Goal: Task Accomplishment & Management: Manage account settings

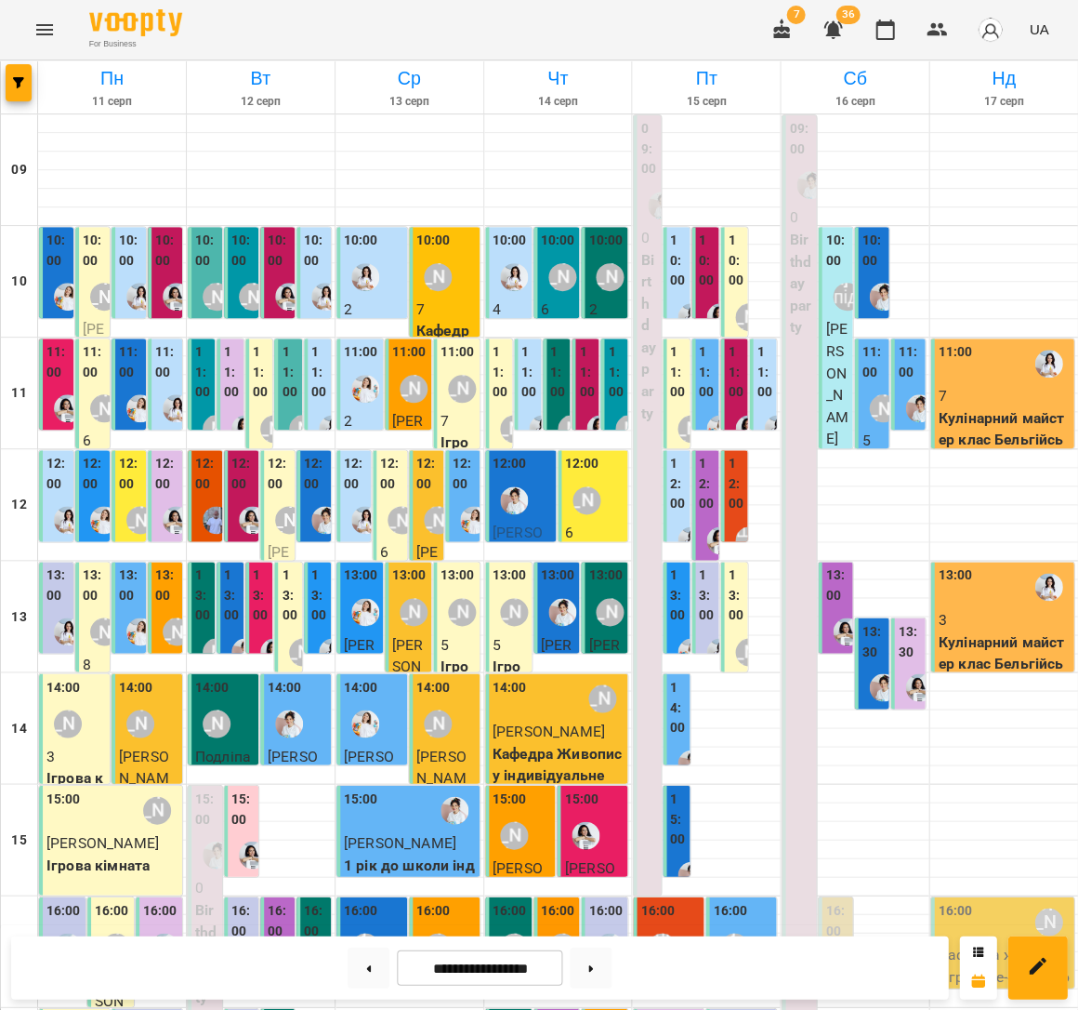
click at [979, 419] on p "Кулінарний майстер клас Бельгійські вафлі" at bounding box center [1004, 440] width 132 height 66
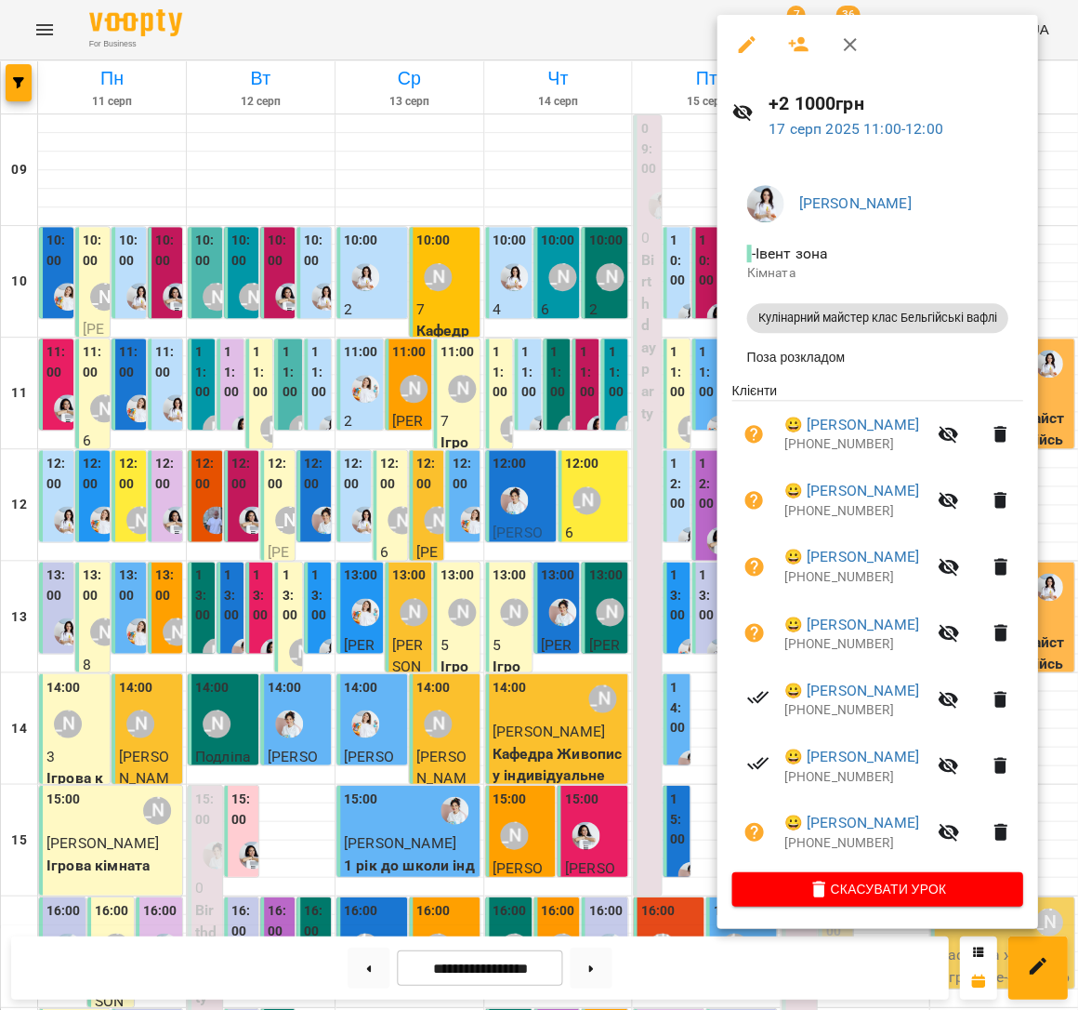
click at [643, 449] on div at bounding box center [539, 505] width 1078 height 1010
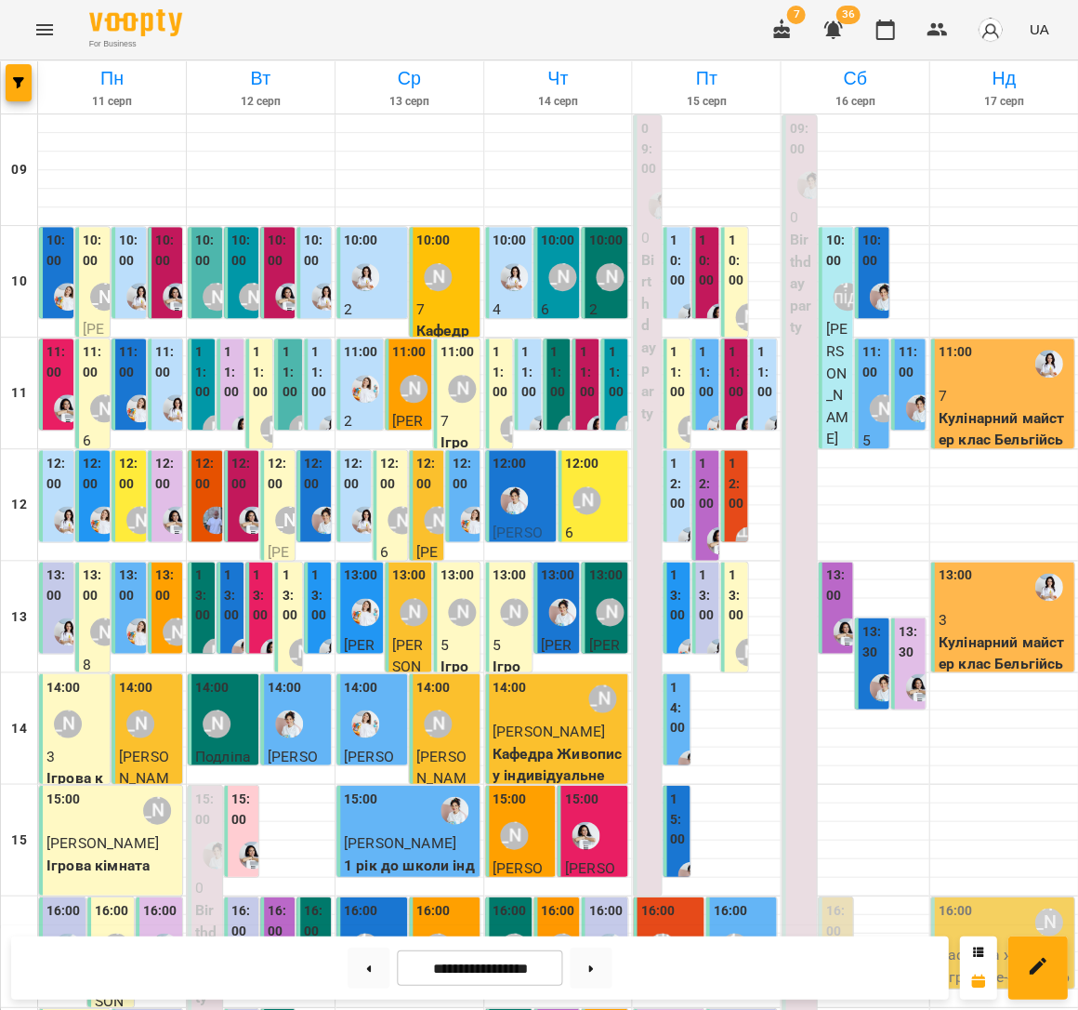
click at [1031, 612] on p "3" at bounding box center [1004, 619] width 132 height 22
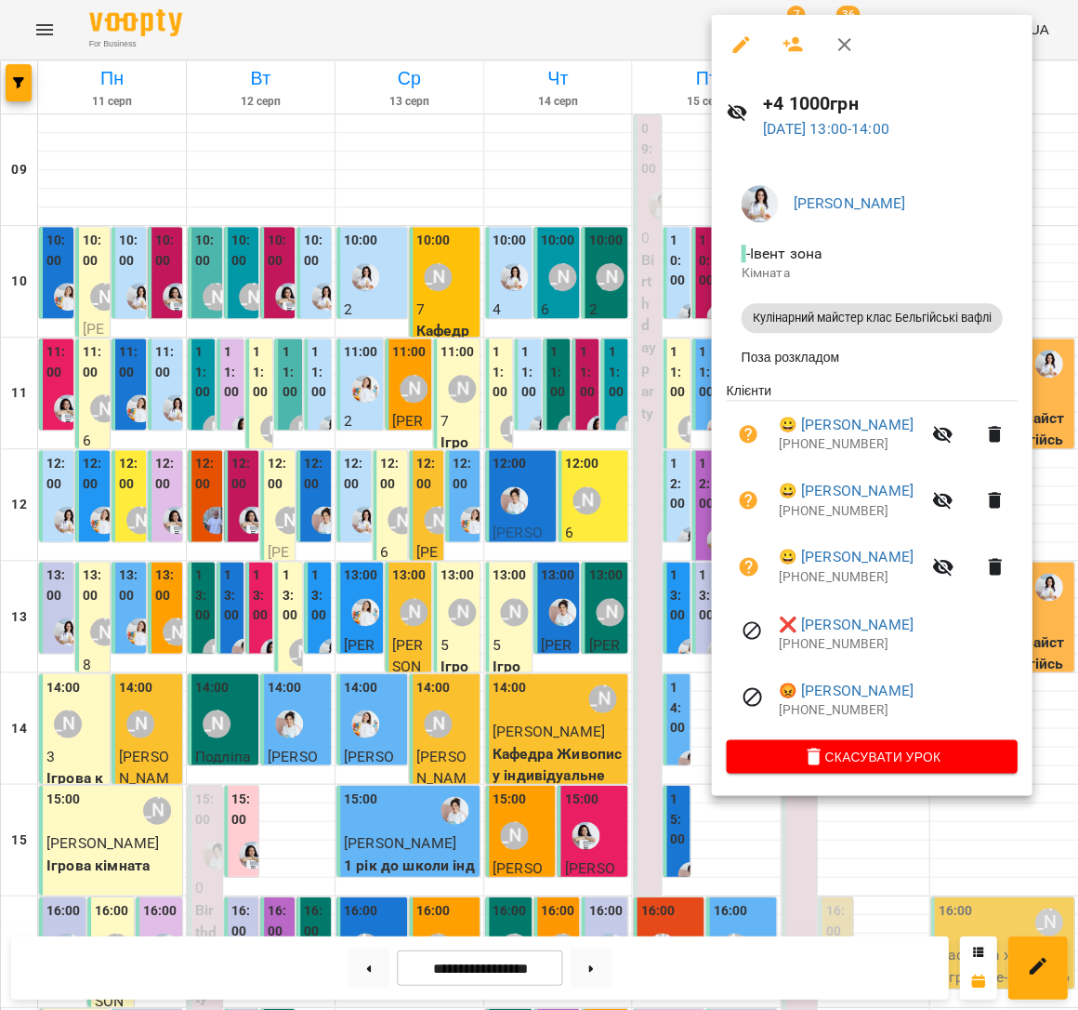
scroll to position [3, 0]
click at [496, 498] on div at bounding box center [539, 505] width 1078 height 1010
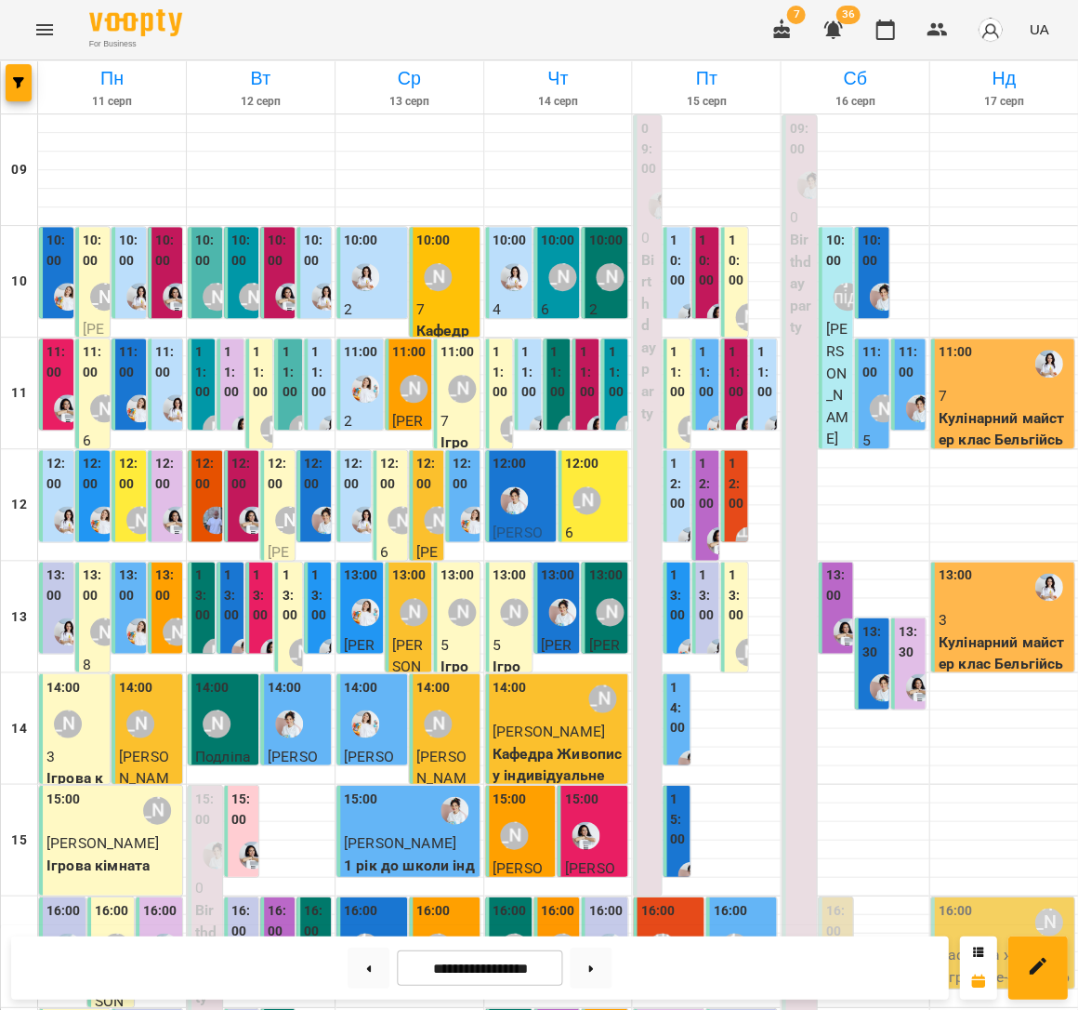
click at [968, 620] on p "3" at bounding box center [1004, 619] width 132 height 22
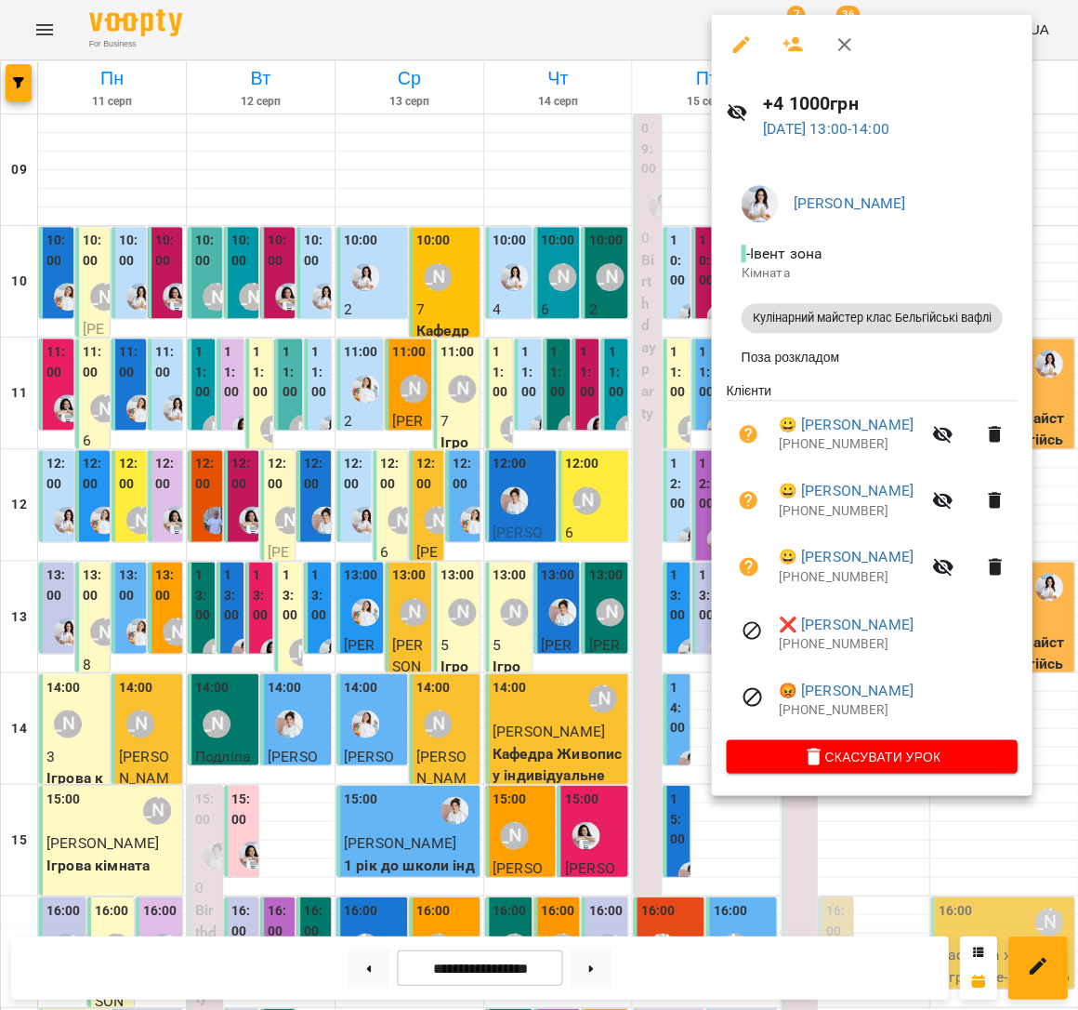
click at [396, 487] on div at bounding box center [539, 505] width 1078 height 1010
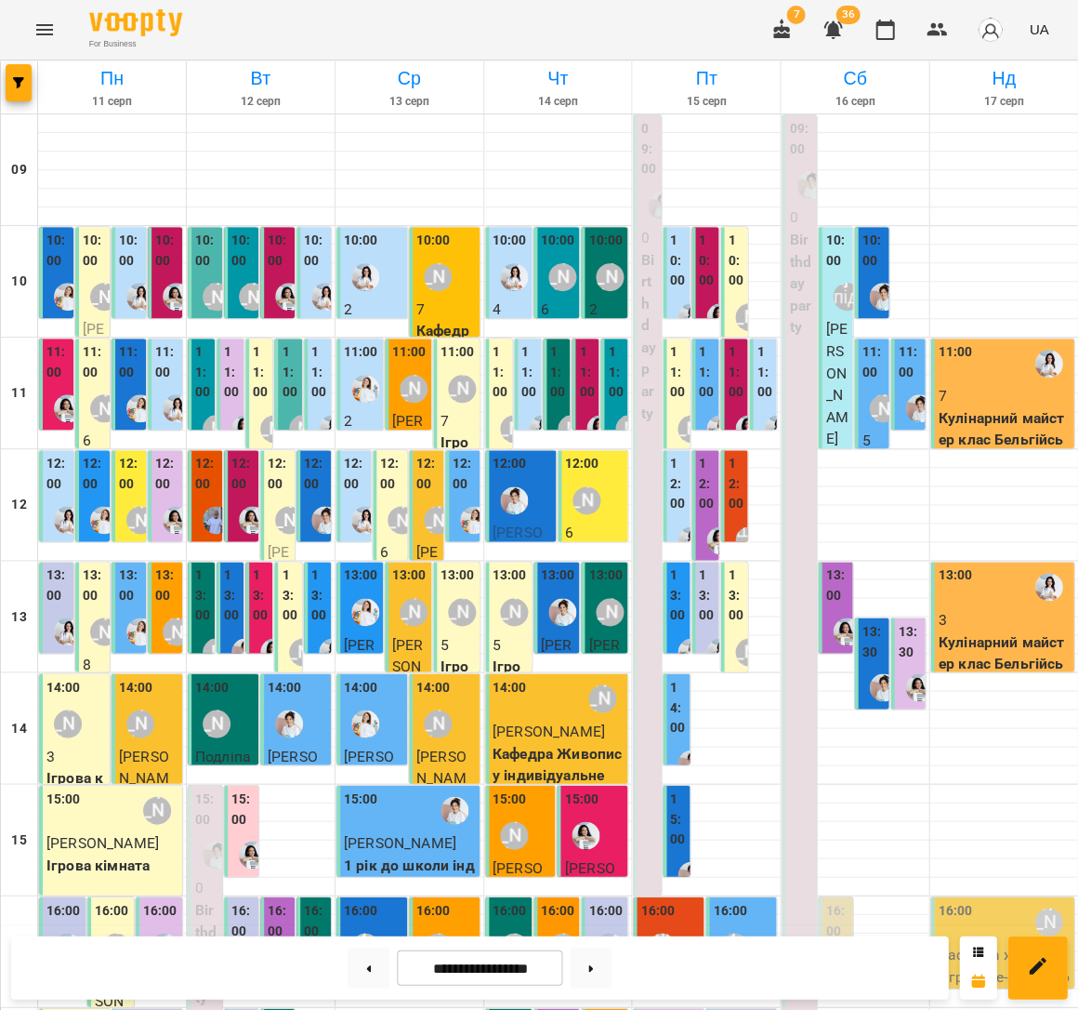
scroll to position [6, 0]
click at [1030, 608] on p "3" at bounding box center [1004, 619] width 132 height 22
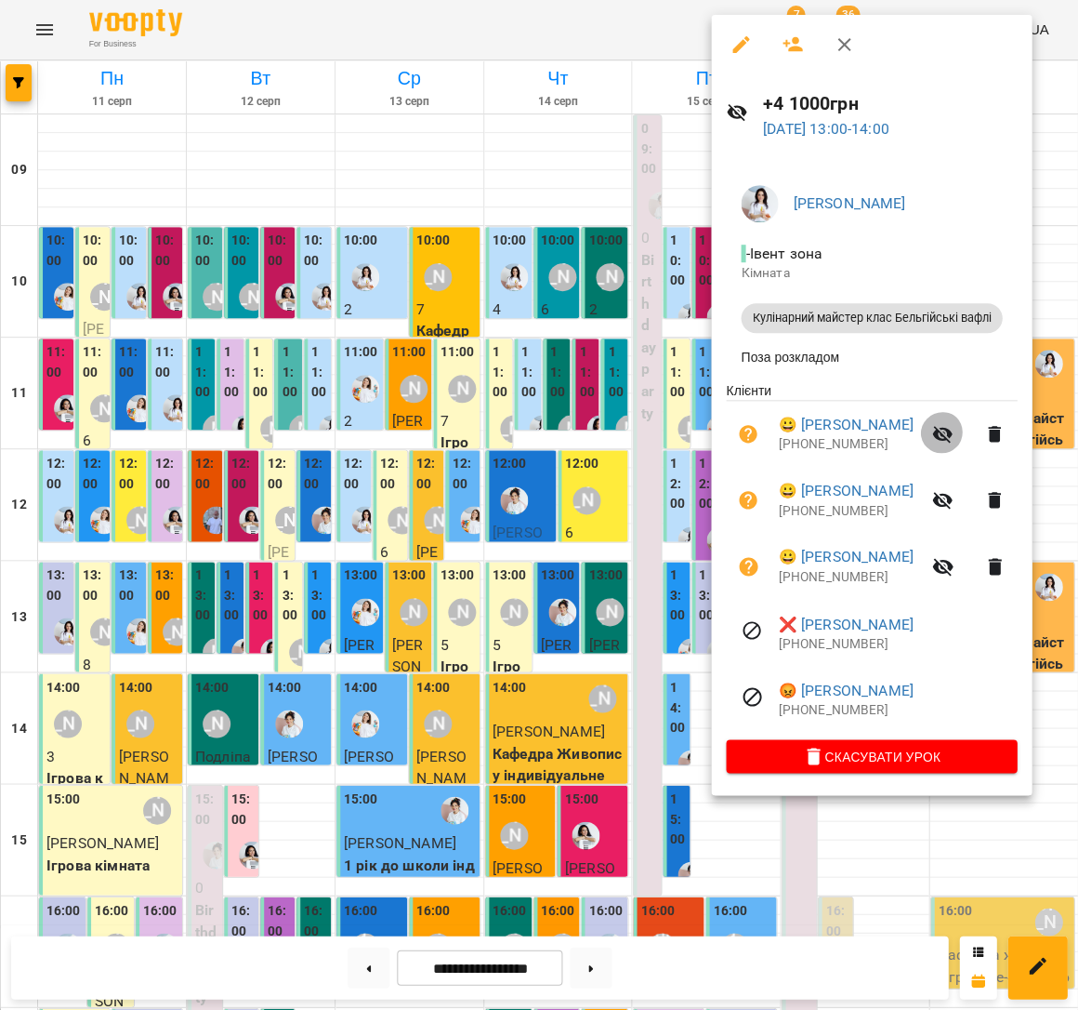
click at [953, 430] on icon "button" at bounding box center [942, 435] width 20 height 18
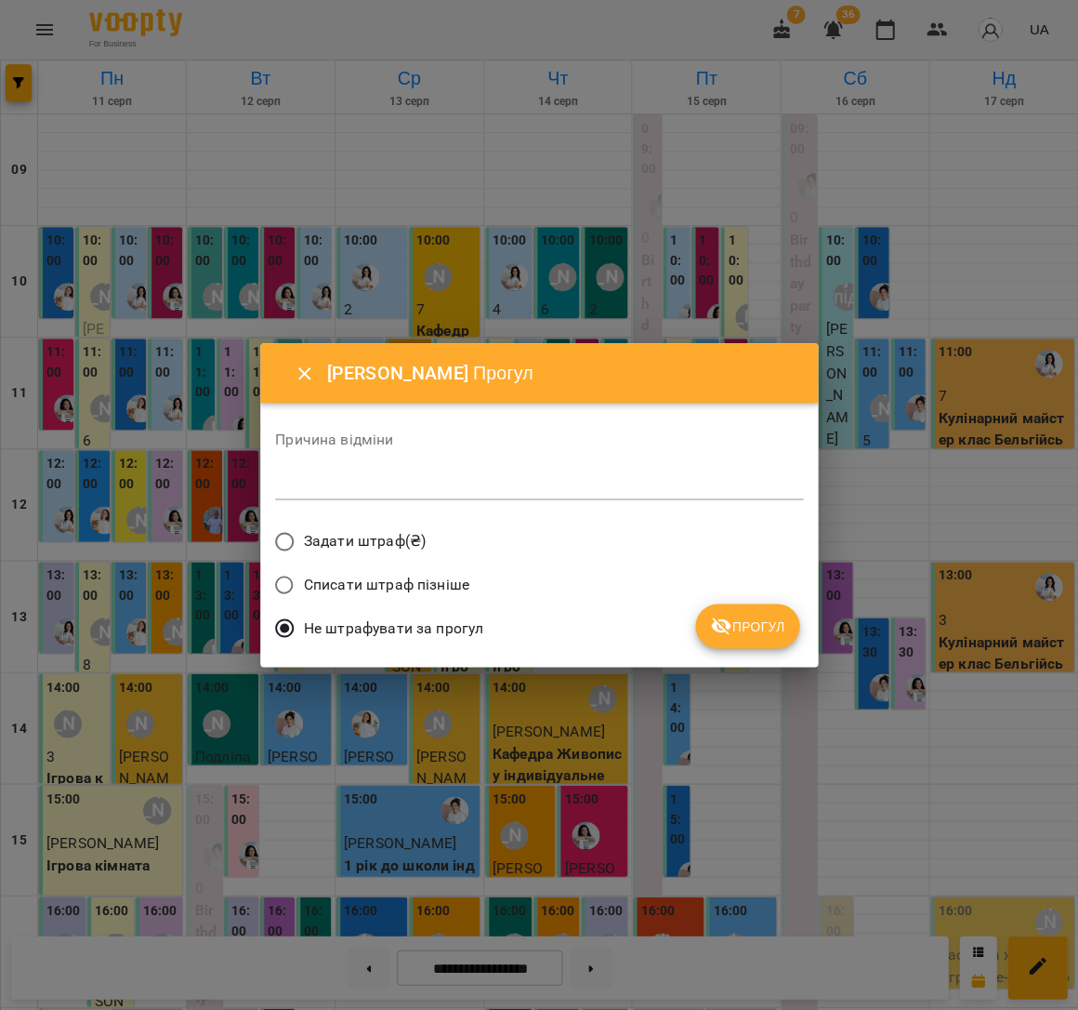
click at [672, 481] on textarea at bounding box center [539, 484] width 528 height 18
type textarea "**********"
click at [742, 595] on div "Списати штраф пізніше" at bounding box center [539, 587] width 528 height 44
click at [747, 607] on button "Прогул" at bounding box center [747, 625] width 104 height 45
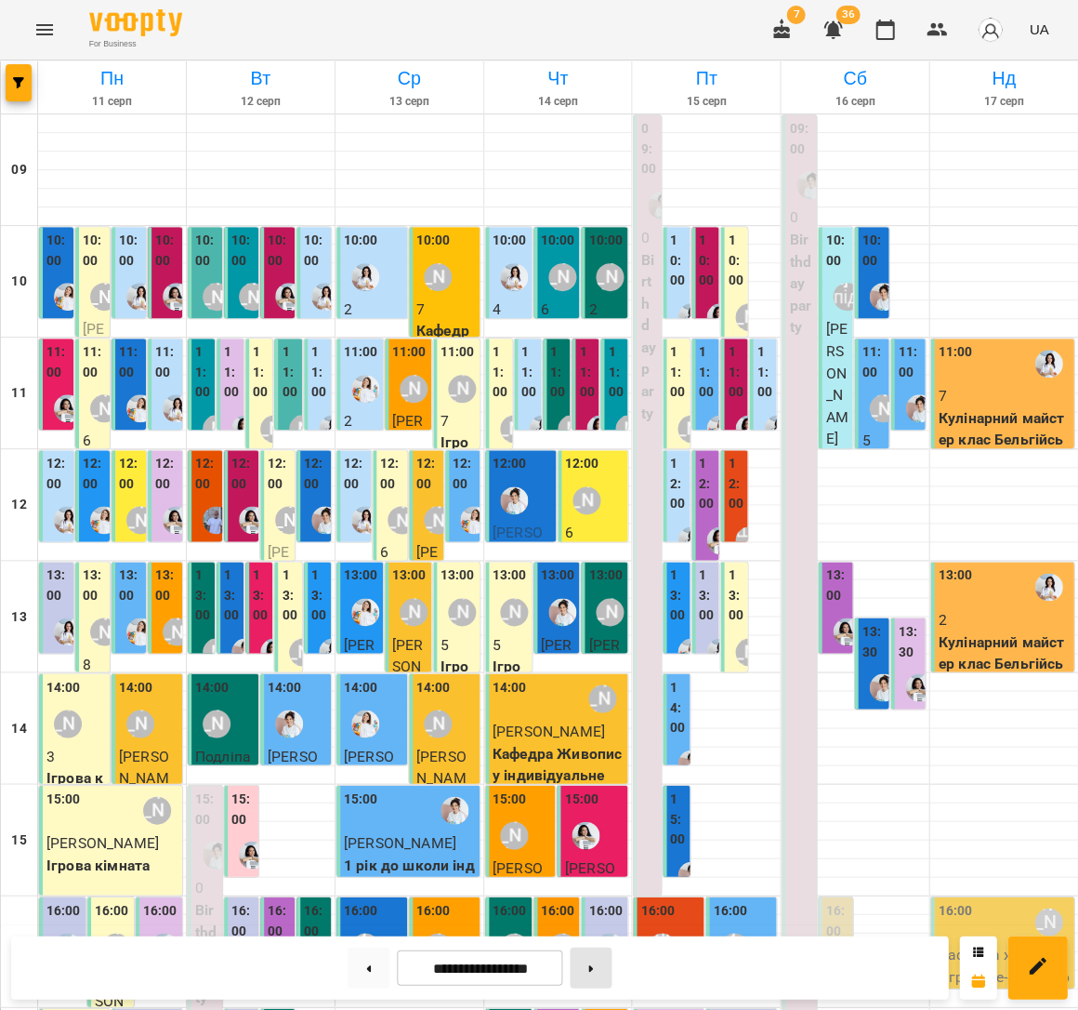
click at [612, 963] on button at bounding box center [591, 966] width 42 height 41
type input "**********"
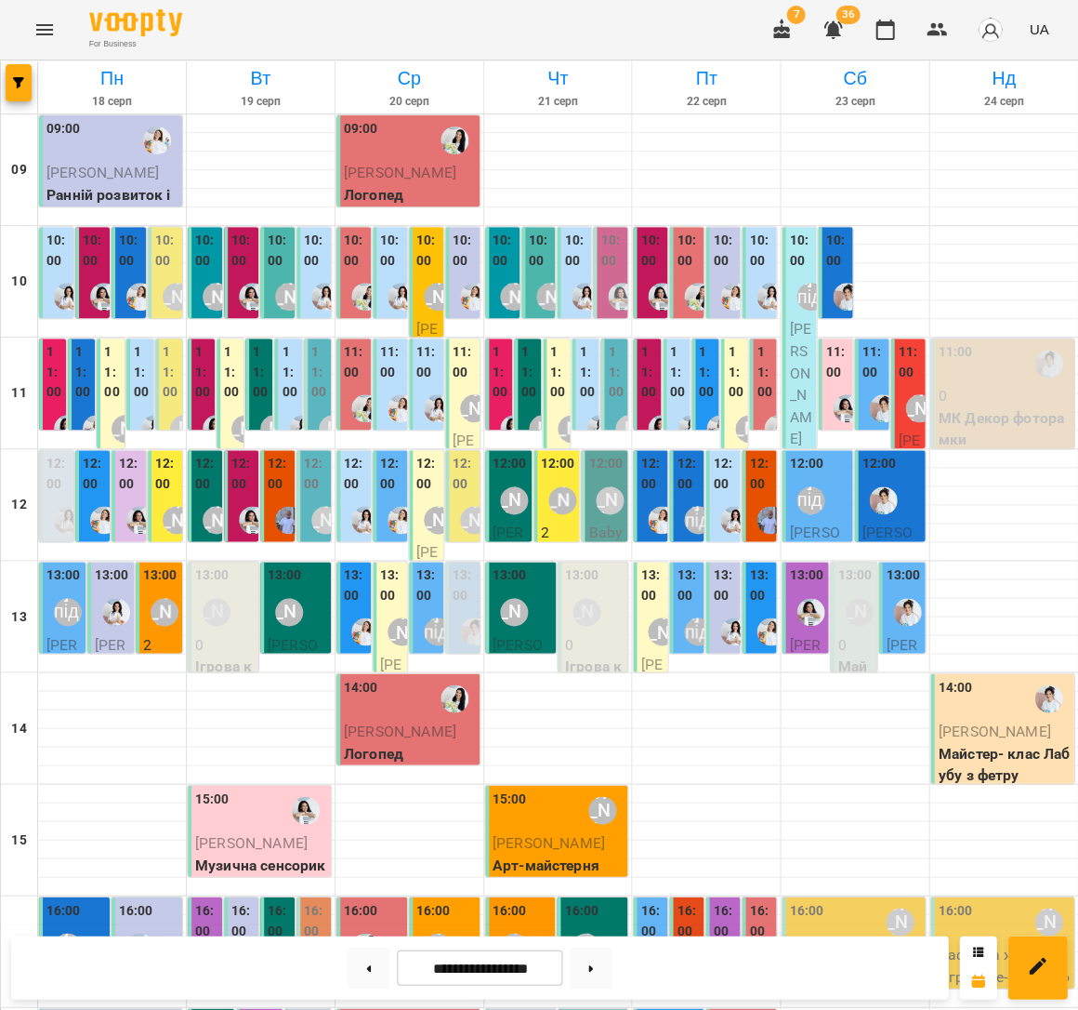
click at [98, 194] on p "Ранній розвиток індівідульний" at bounding box center [112, 206] width 132 height 44
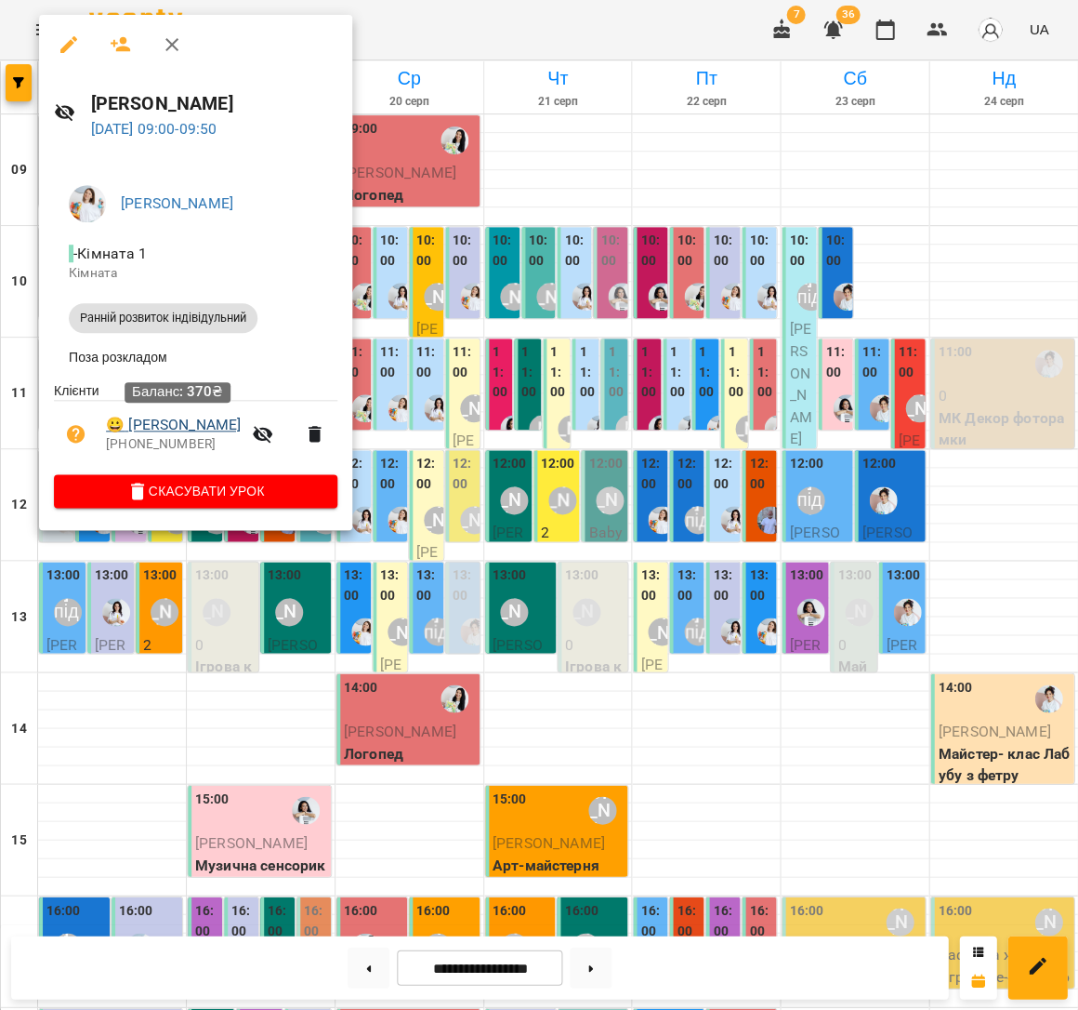
click at [176, 420] on link "😀 [PERSON_NAME]" at bounding box center [173, 425] width 135 height 22
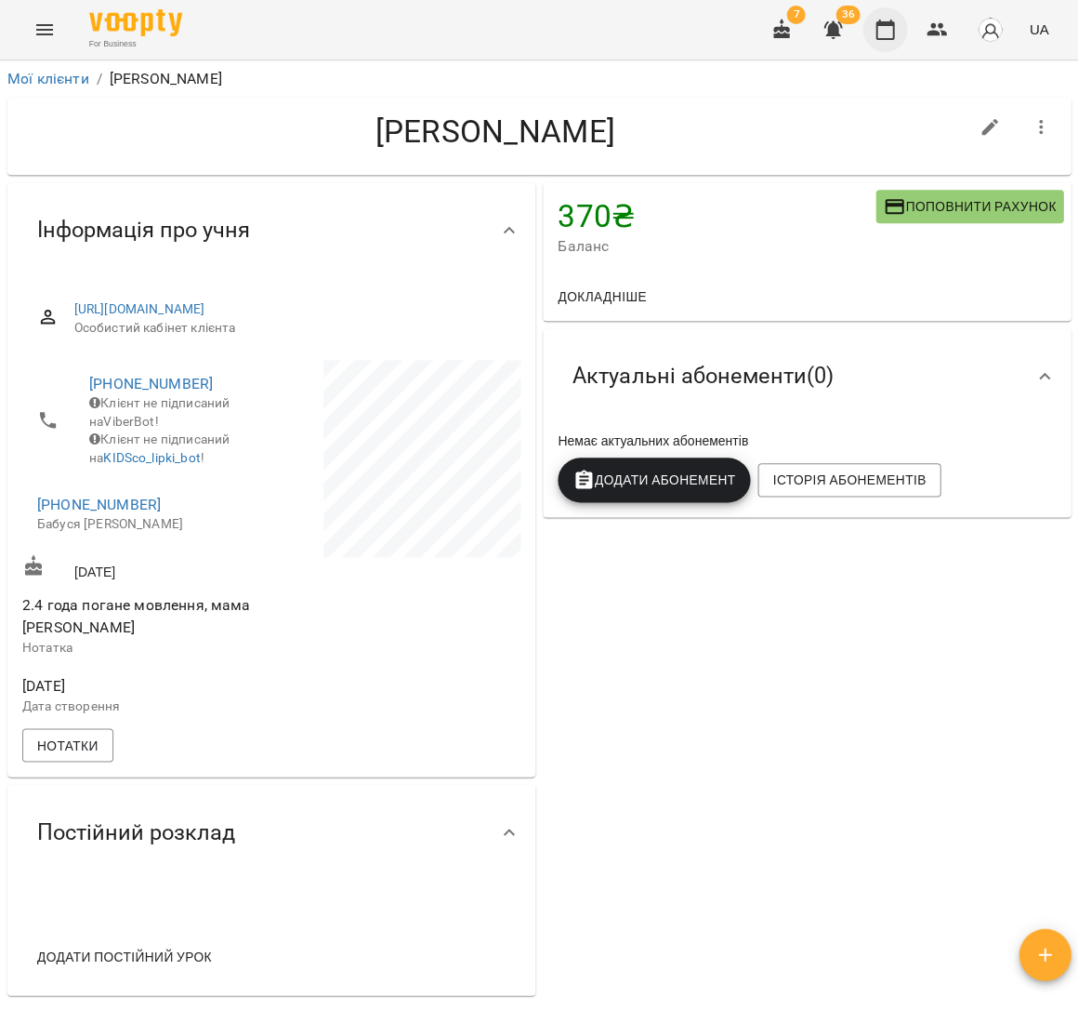
click at [877, 33] on button "button" at bounding box center [885, 29] width 45 height 45
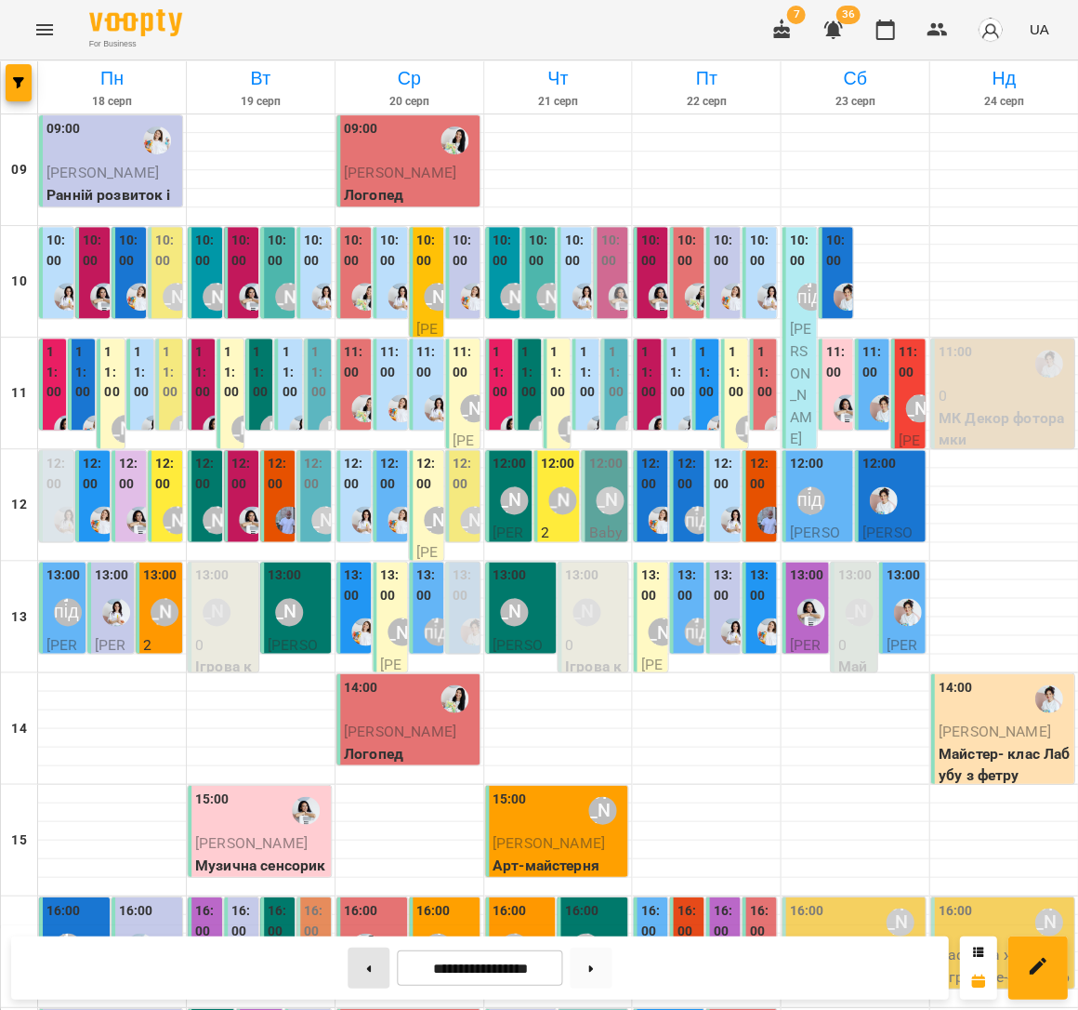
click at [372, 970] on button at bounding box center [369, 966] width 42 height 41
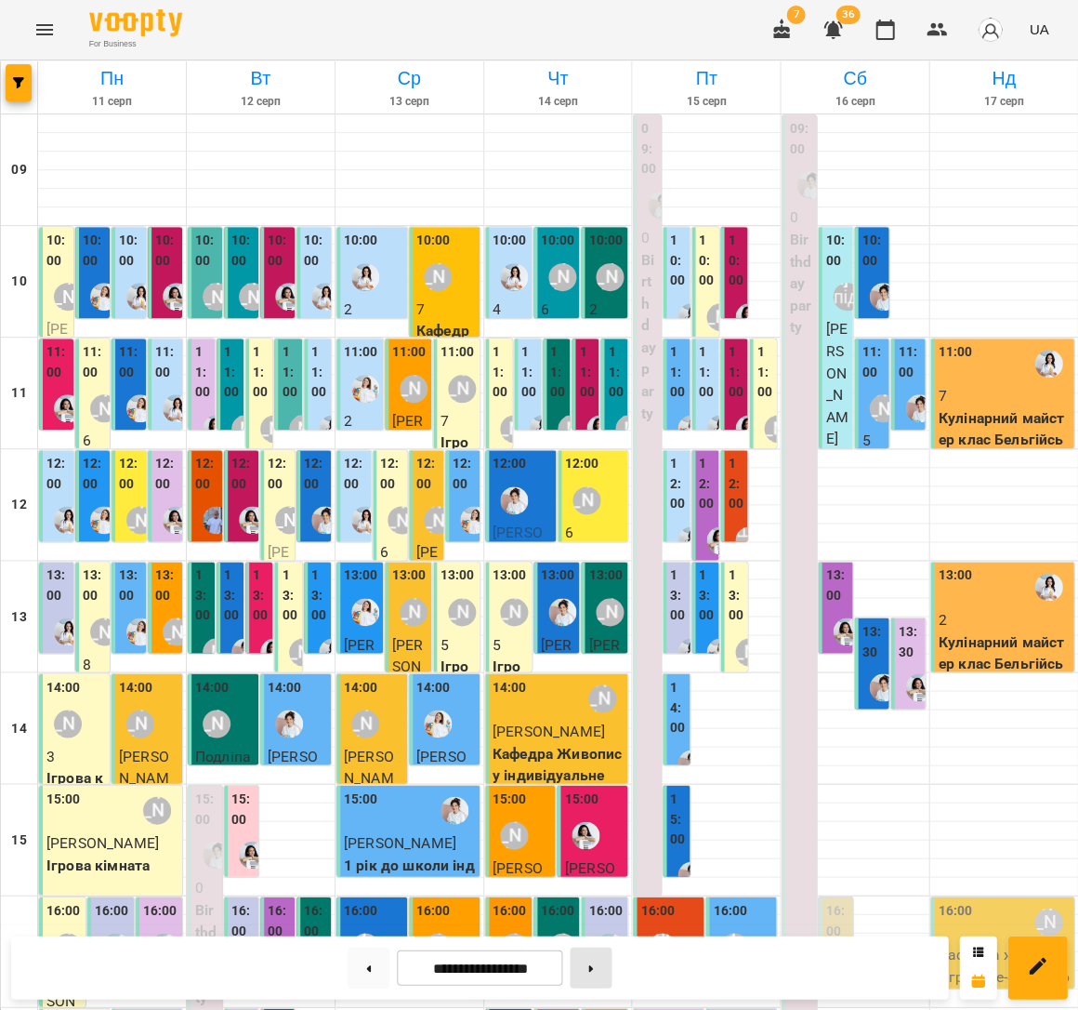
click at [594, 971] on button at bounding box center [591, 966] width 42 height 41
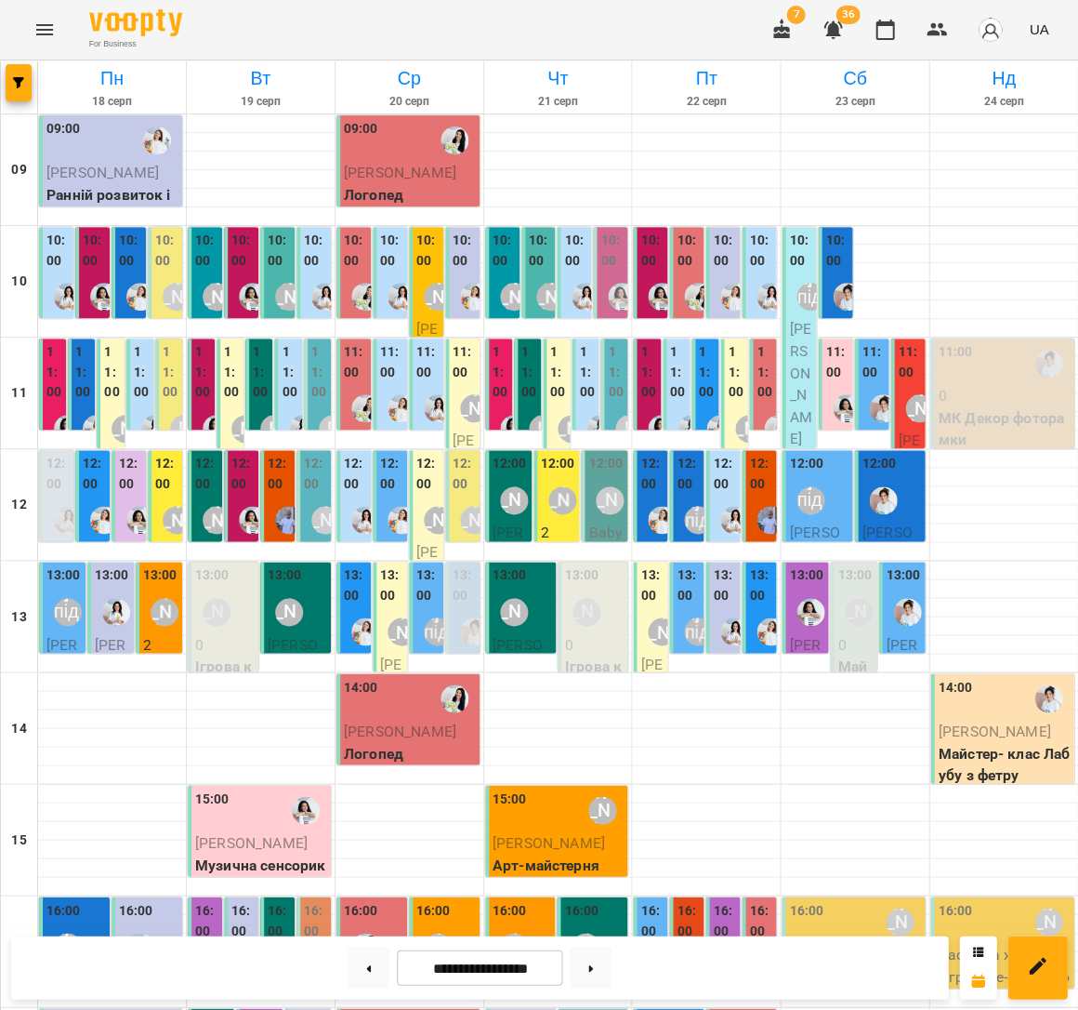
scroll to position [322, 0]
click at [605, 956] on button at bounding box center [591, 966] width 42 height 41
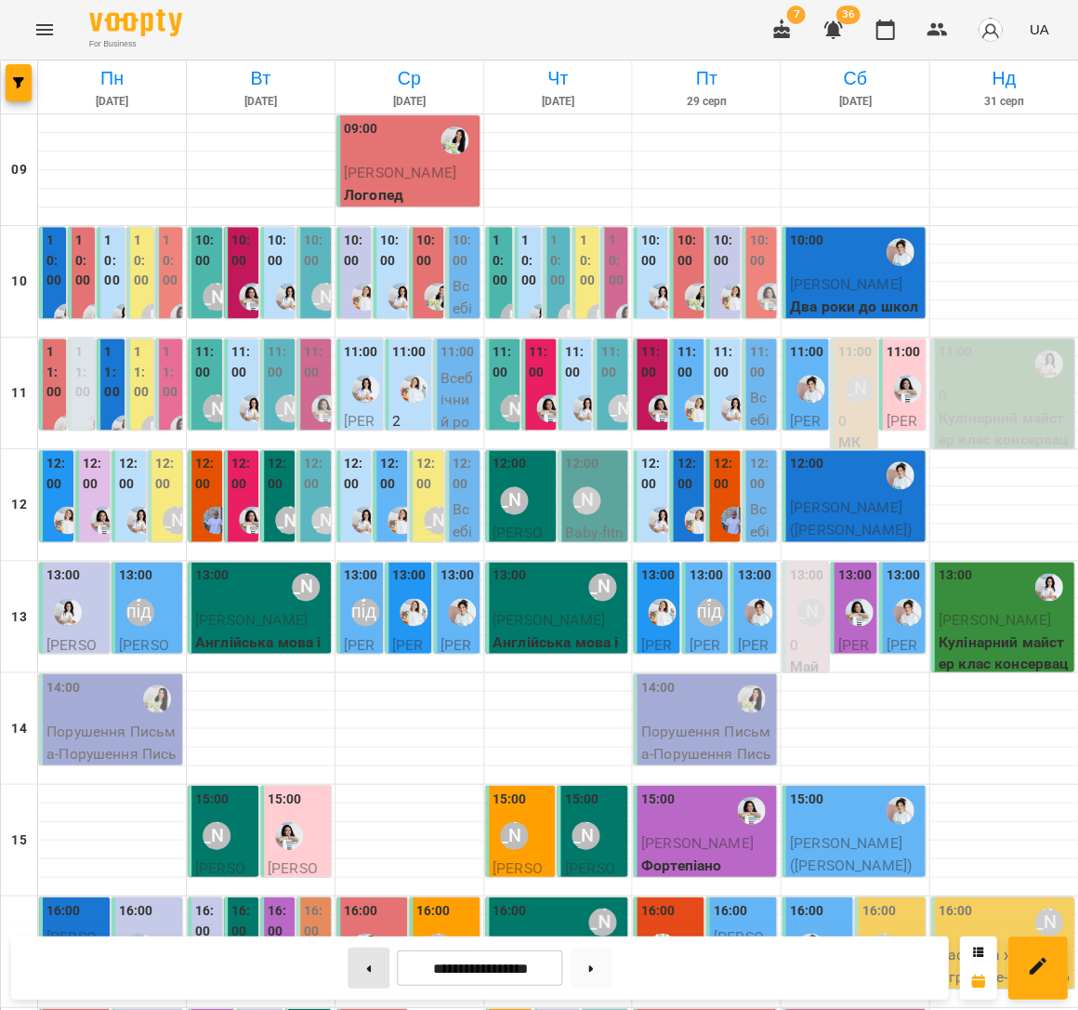
click at [358, 980] on button at bounding box center [369, 966] width 42 height 41
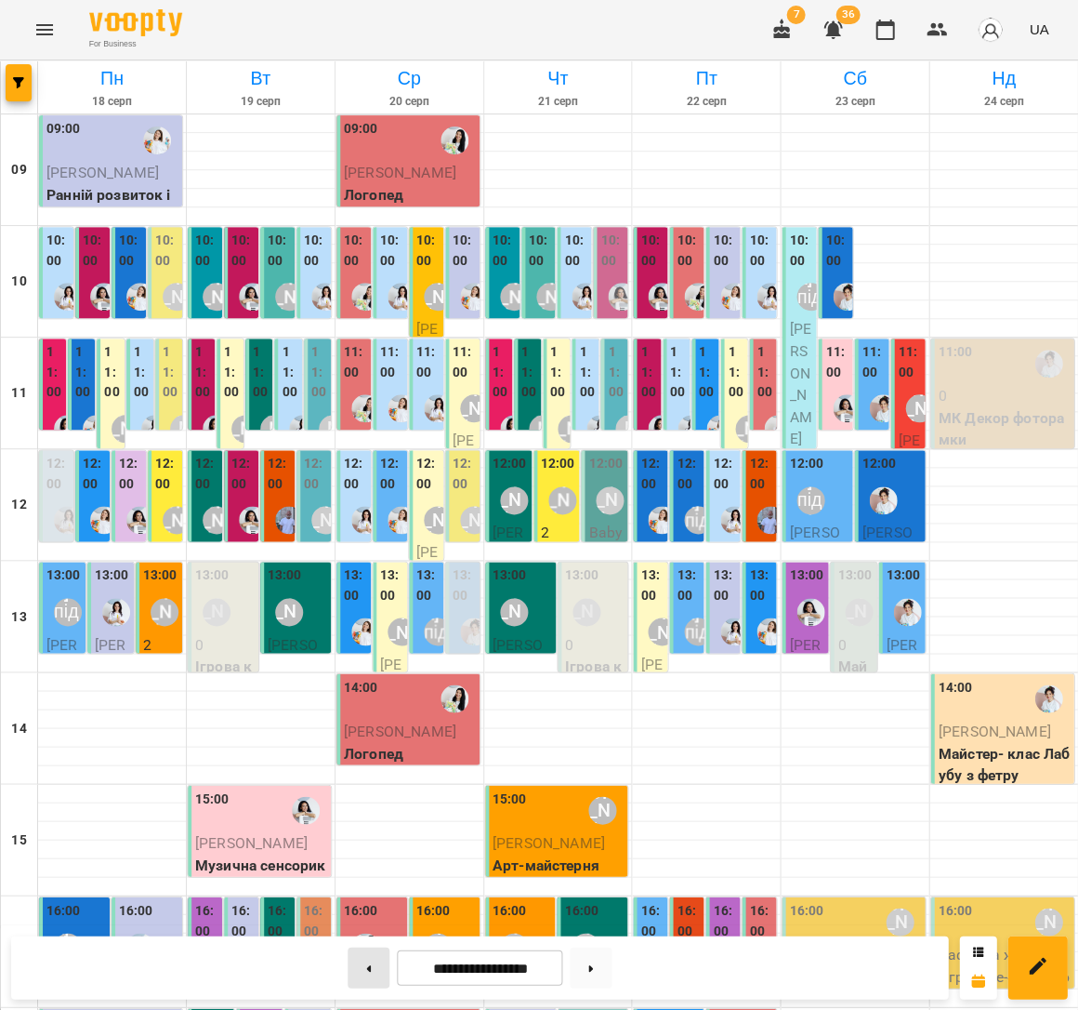
click at [359, 979] on button at bounding box center [369, 966] width 42 height 41
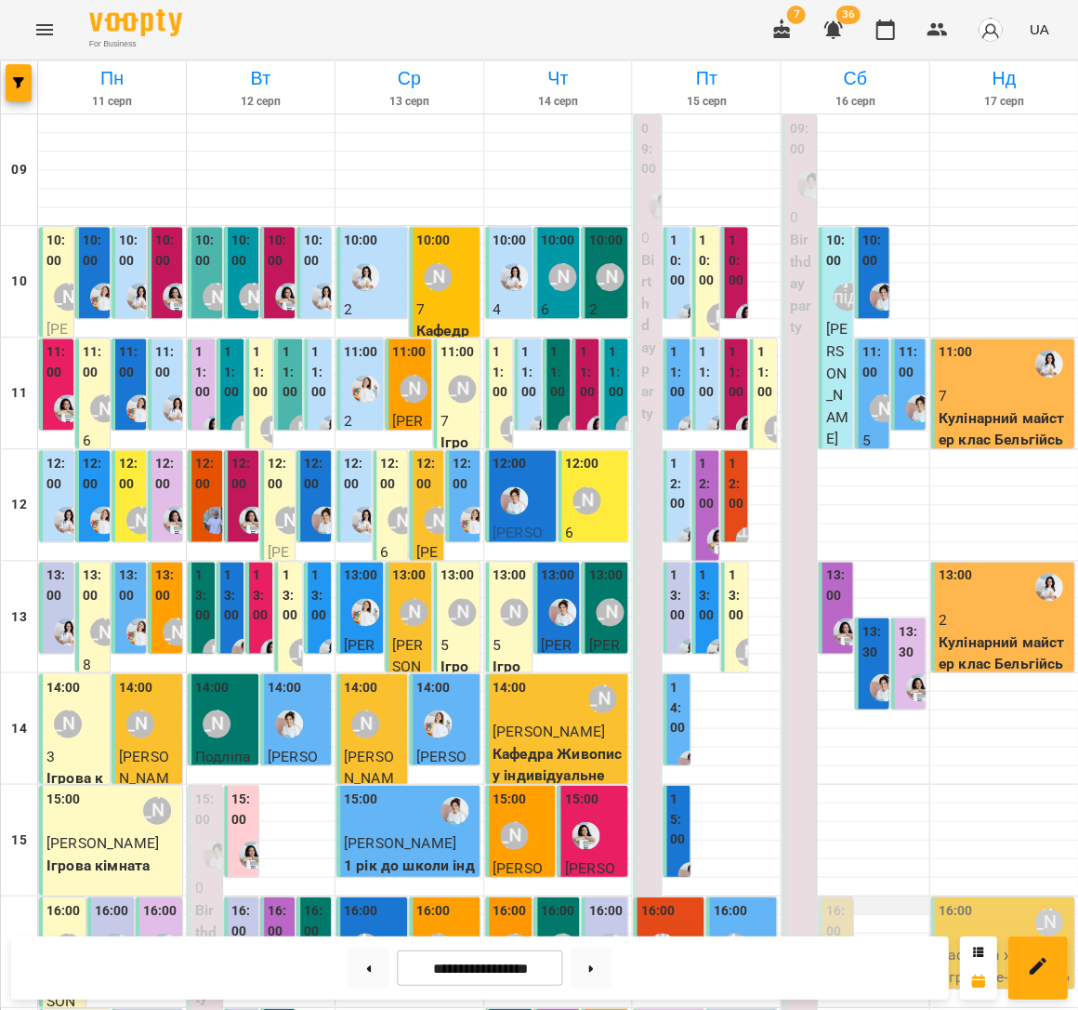
scroll to position [0, 0]
click at [595, 967] on button at bounding box center [591, 966] width 42 height 41
type input "**********"
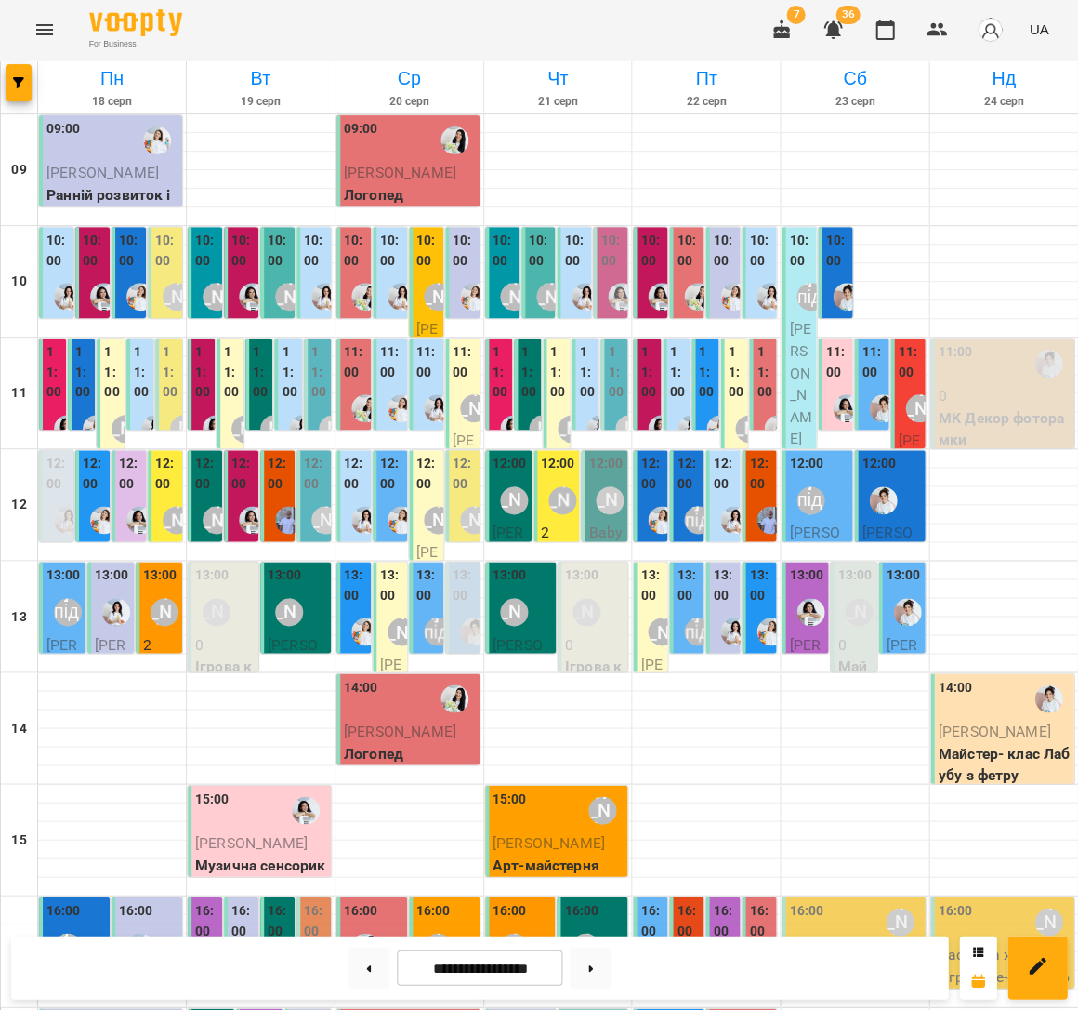
click at [159, 164] on span "[PERSON_NAME]" at bounding box center [102, 173] width 112 height 18
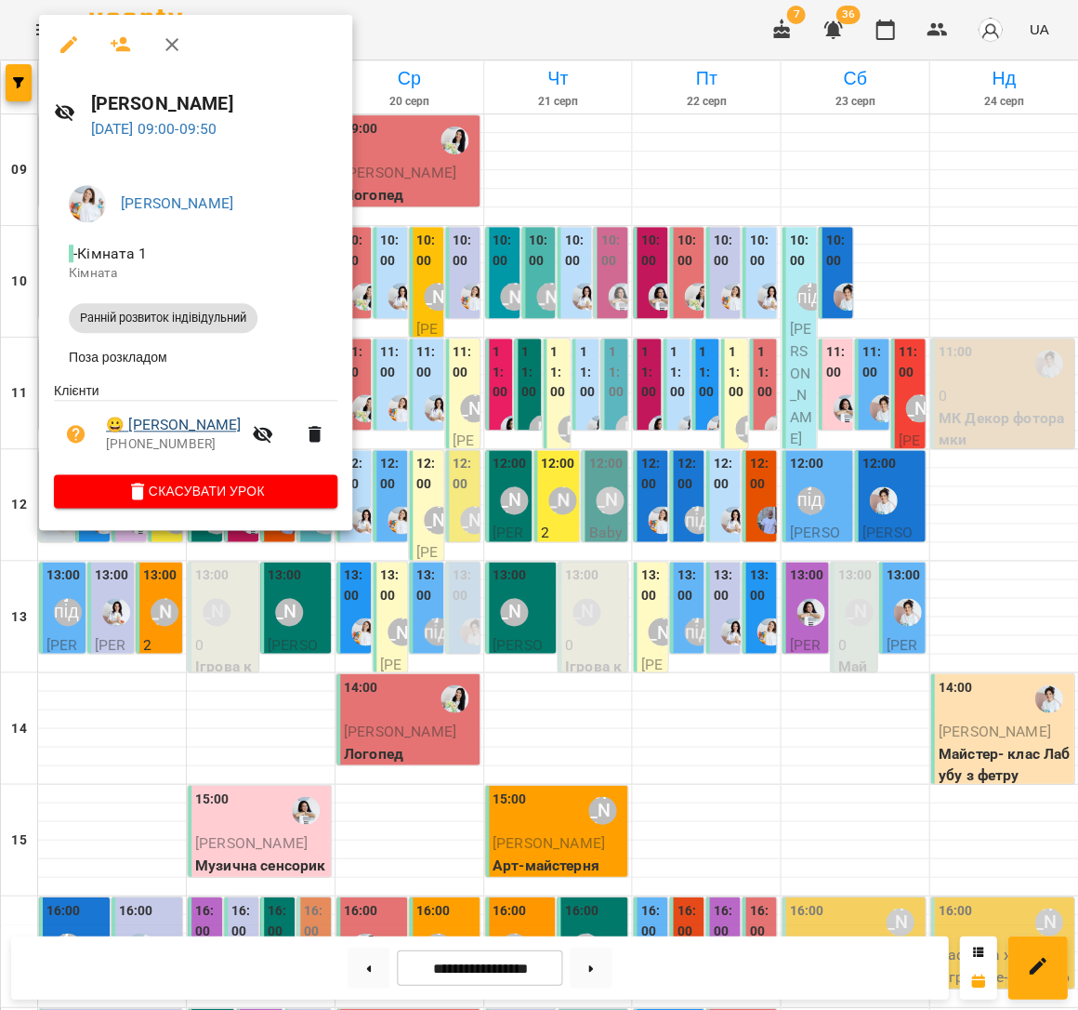
click at [219, 423] on link "😀 [PERSON_NAME]" at bounding box center [173, 425] width 135 height 22
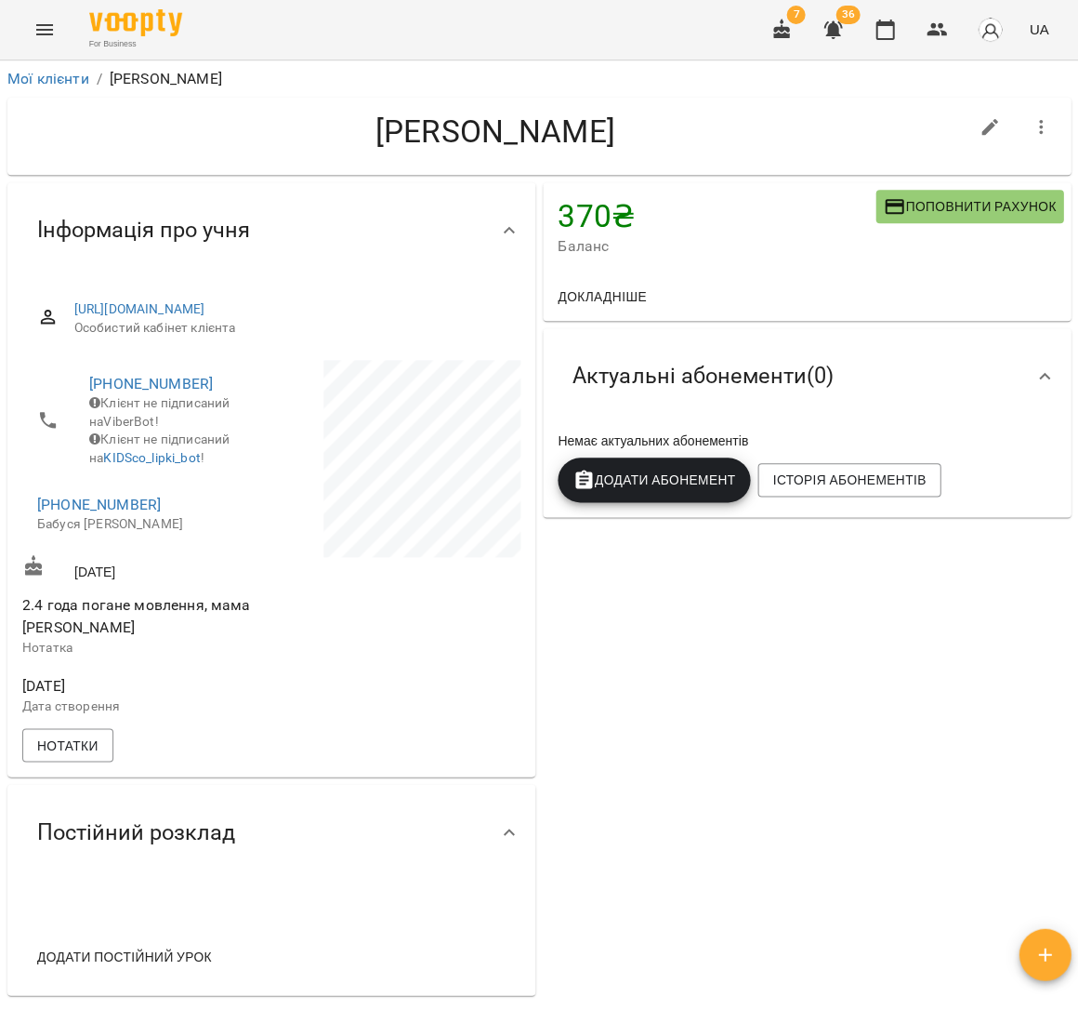
click at [946, 210] on span "Поповнити рахунок" at bounding box center [969, 206] width 173 height 22
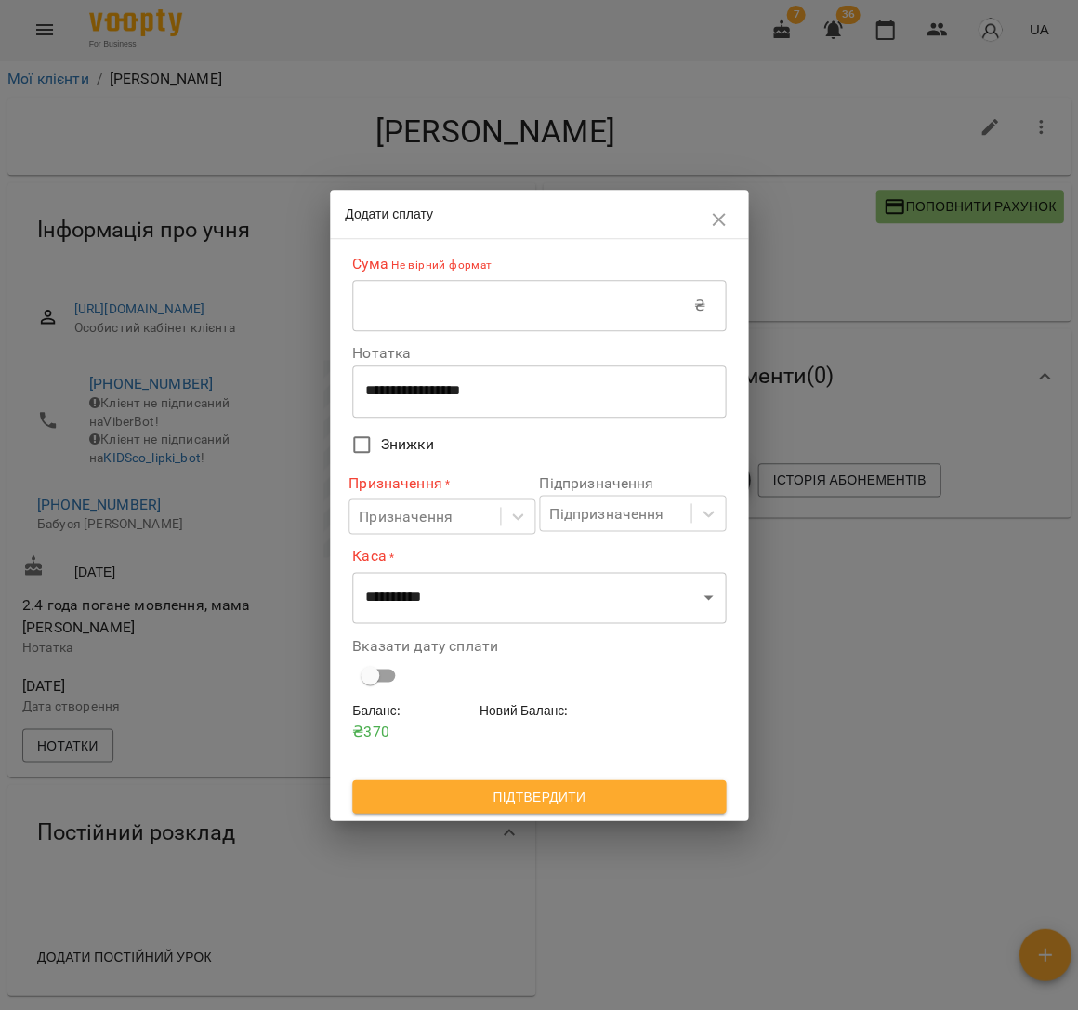
click at [497, 324] on input "text" at bounding box center [523, 306] width 342 height 52
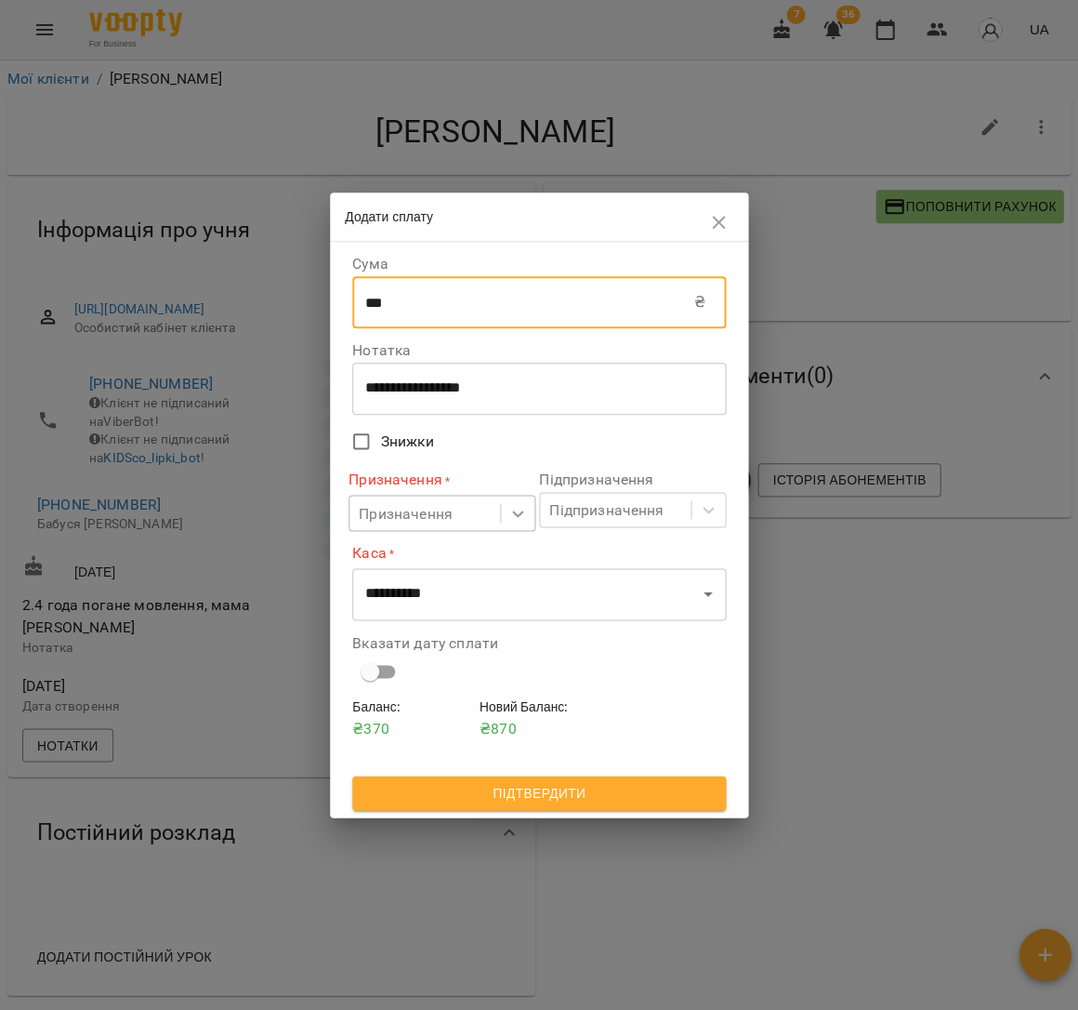
type input "***"
drag, startPoint x: 500, startPoint y: 522, endPoint x: 490, endPoint y: 512, distance: 13.8
click at [501, 522] on div at bounding box center [517, 512] width 33 height 33
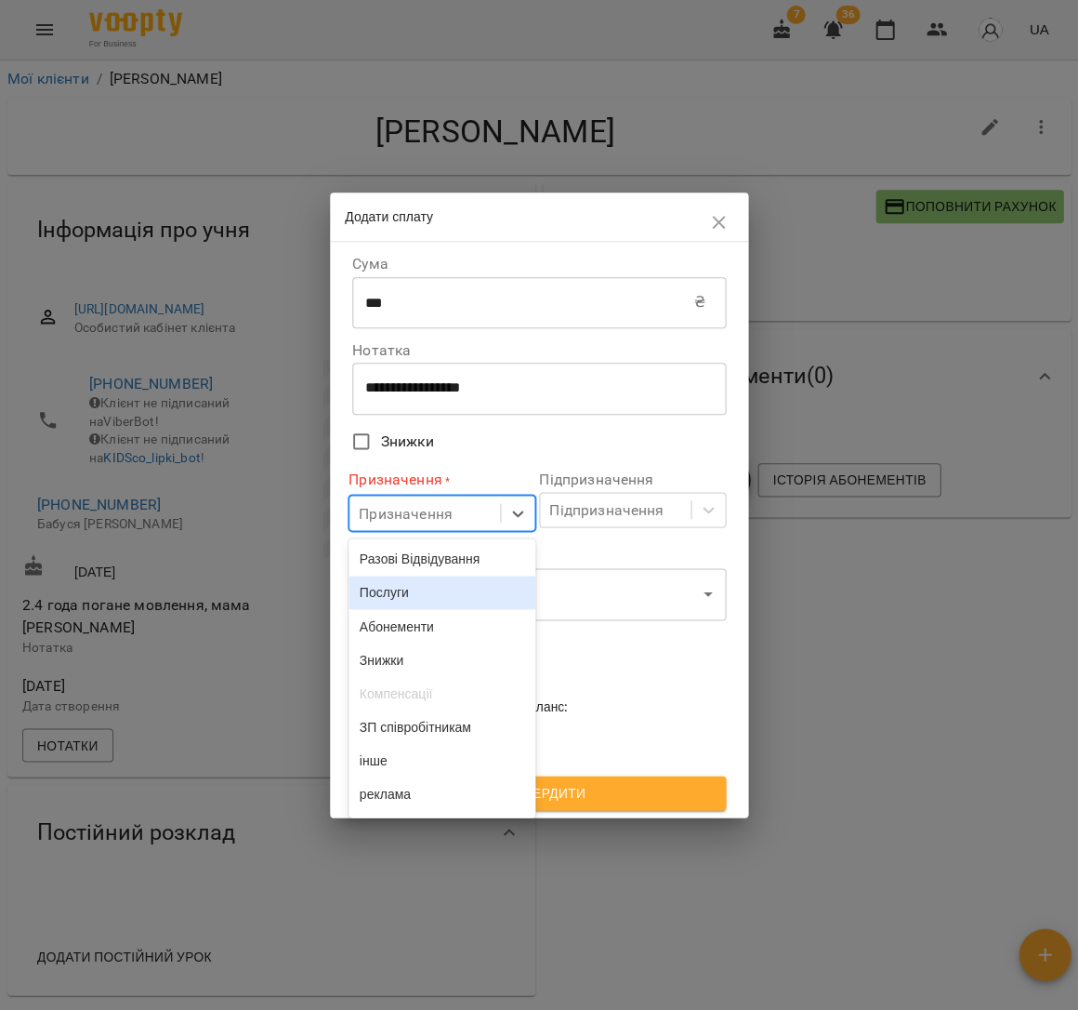
drag, startPoint x: 468, startPoint y: 589, endPoint x: 509, endPoint y: 568, distance: 45.7
click at [468, 589] on div "Послуги" at bounding box center [442, 591] width 187 height 33
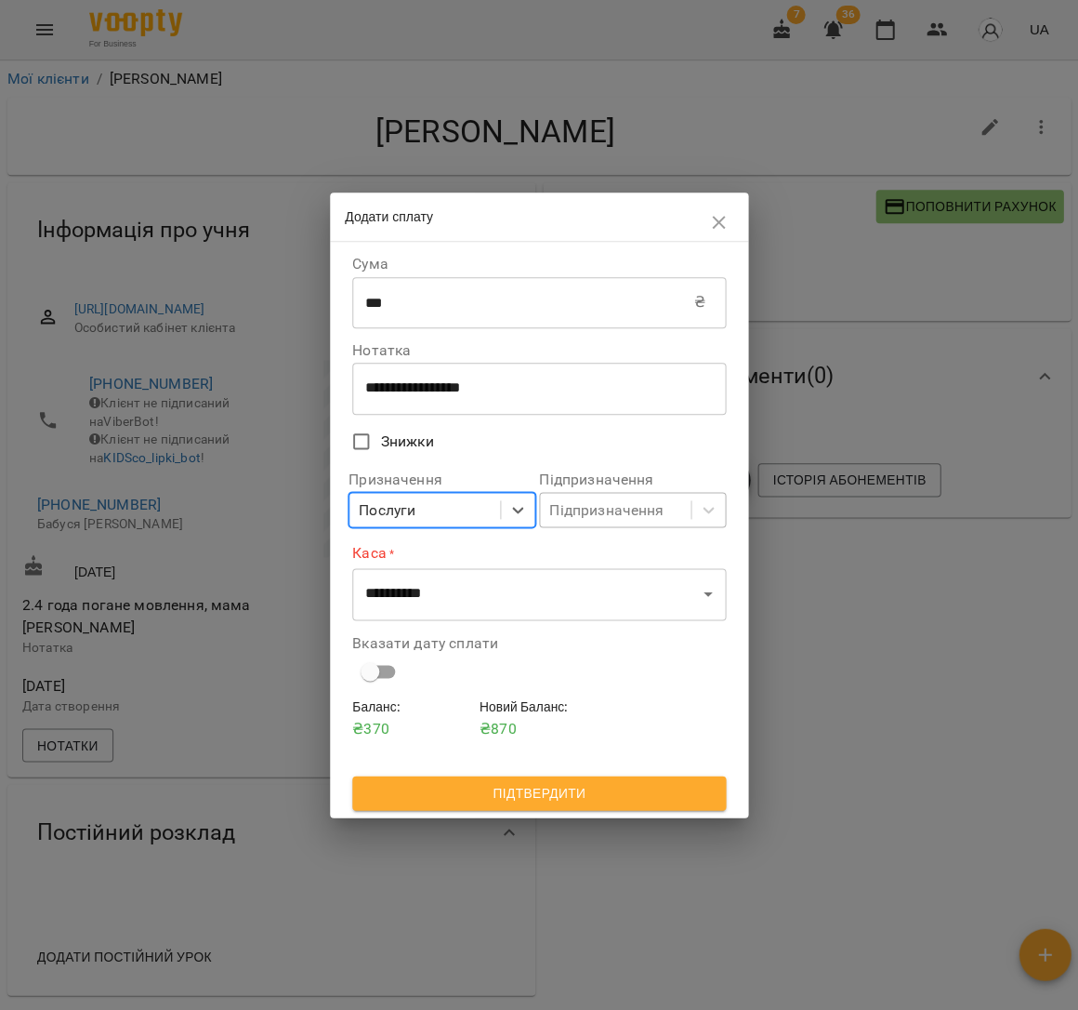
click at [620, 506] on div "Підпризначення" at bounding box center [606, 509] width 114 height 22
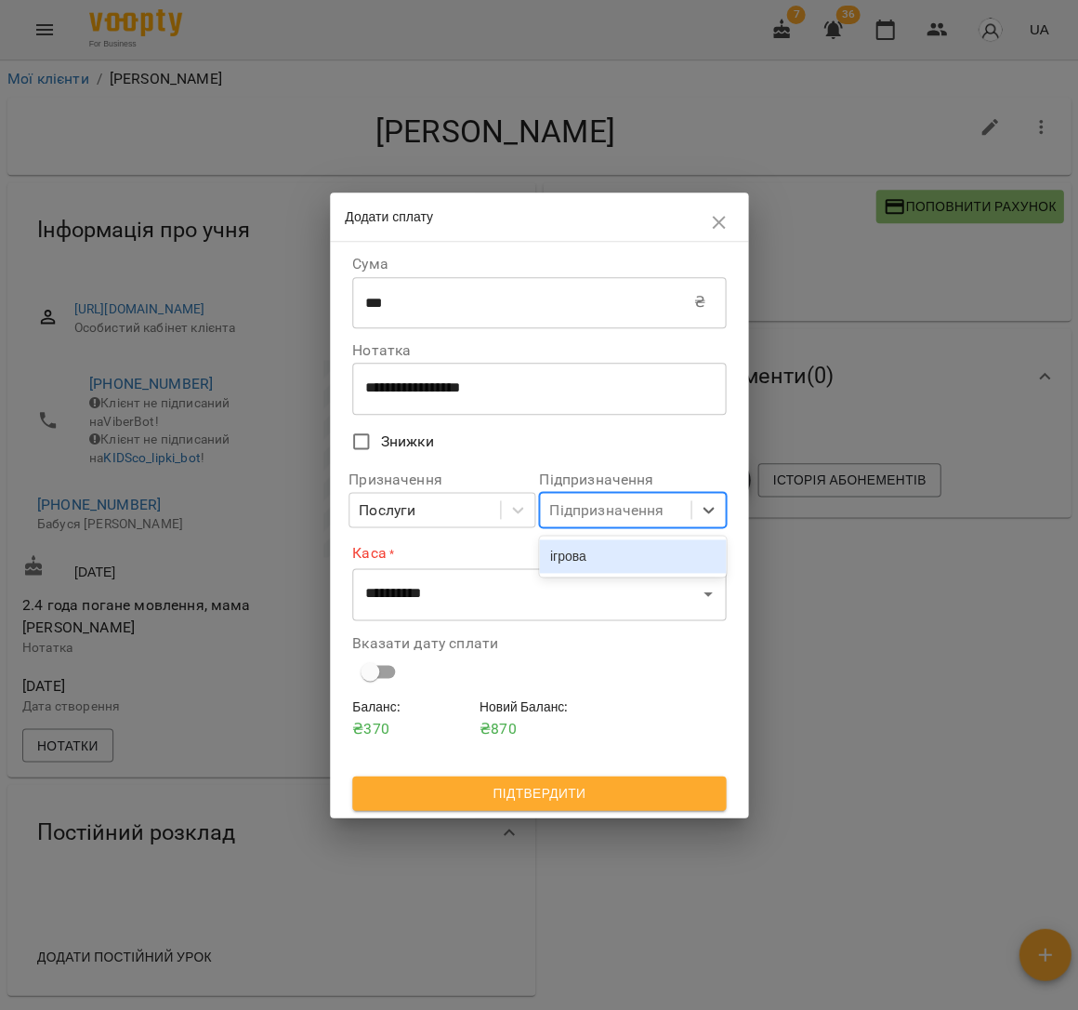
click at [620, 559] on div "ігрова" at bounding box center [632, 555] width 187 height 33
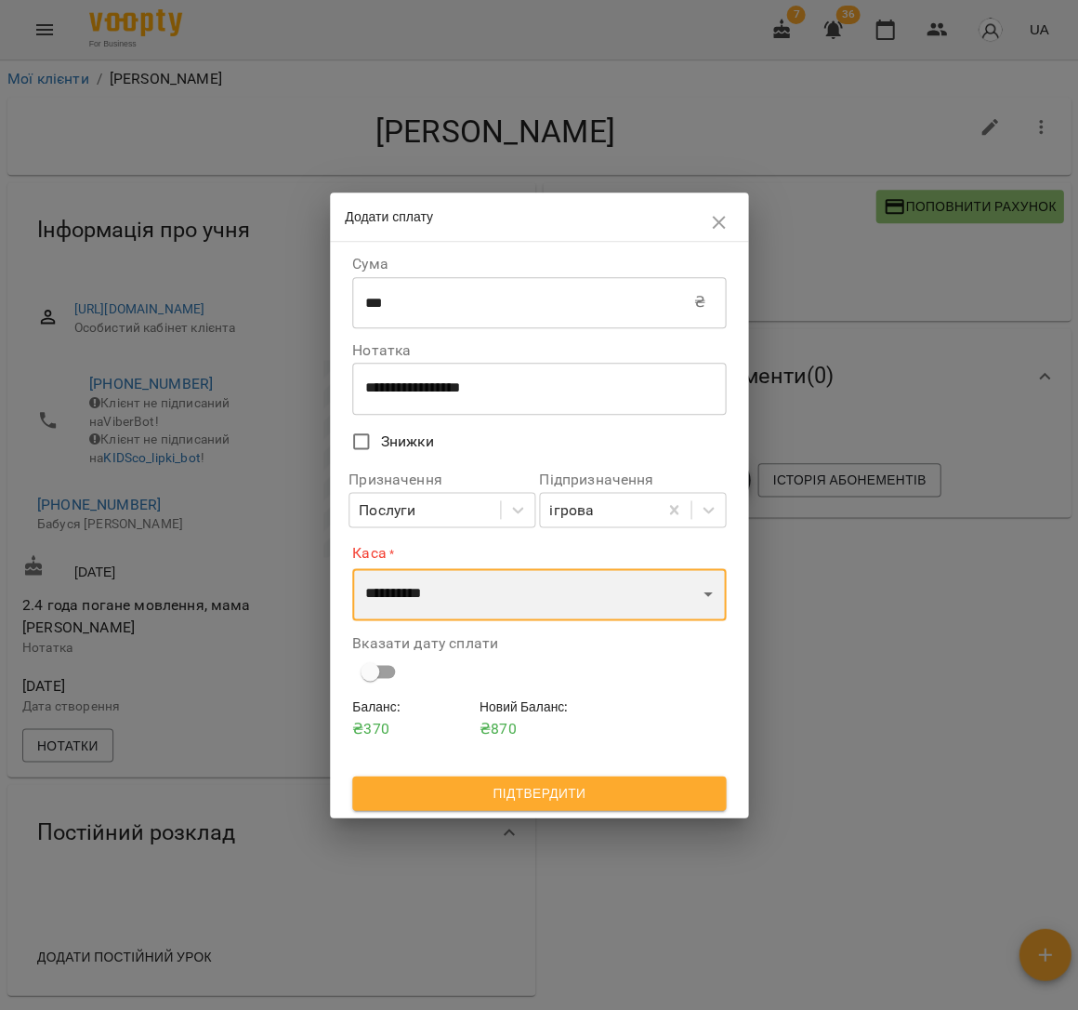
select select "****"
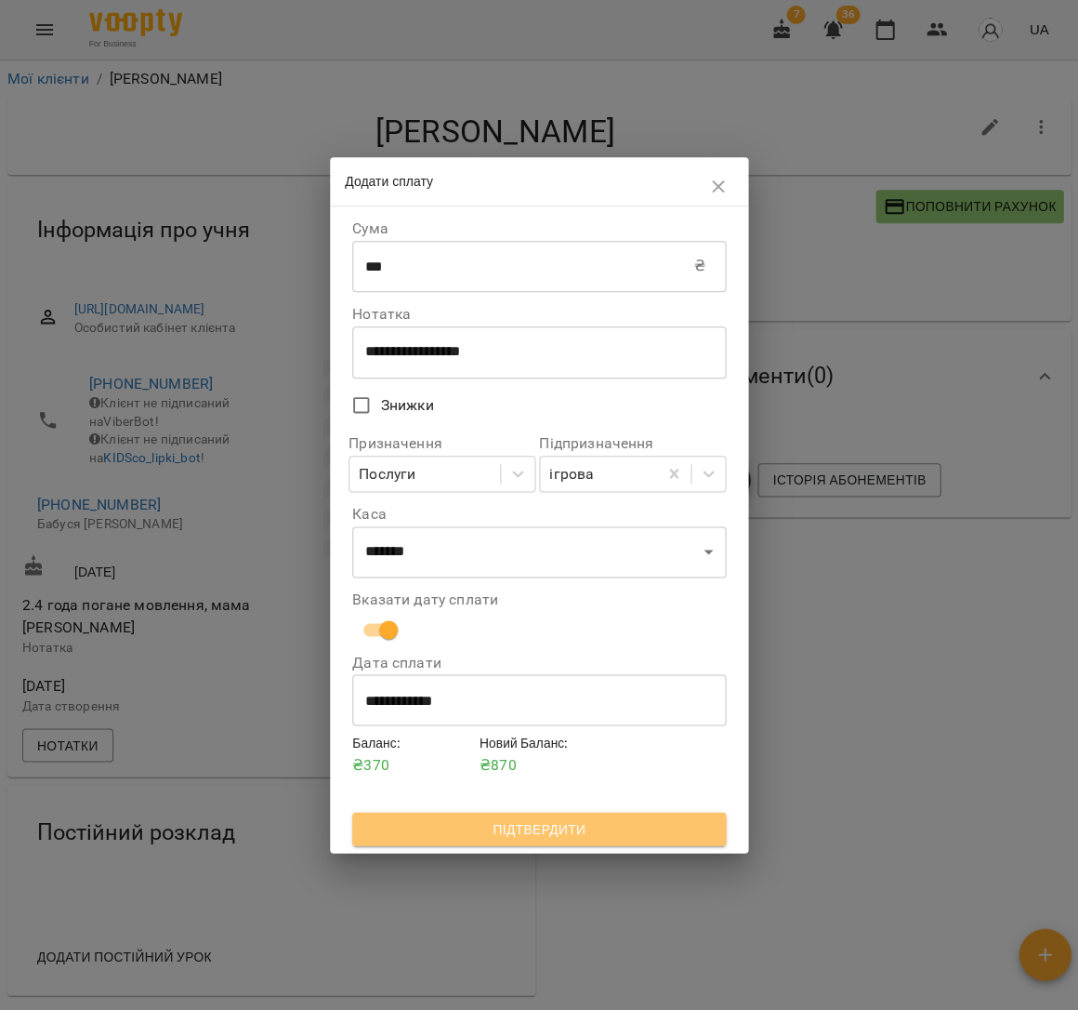
click at [528, 824] on span "Підтвердити" at bounding box center [539, 828] width 344 height 22
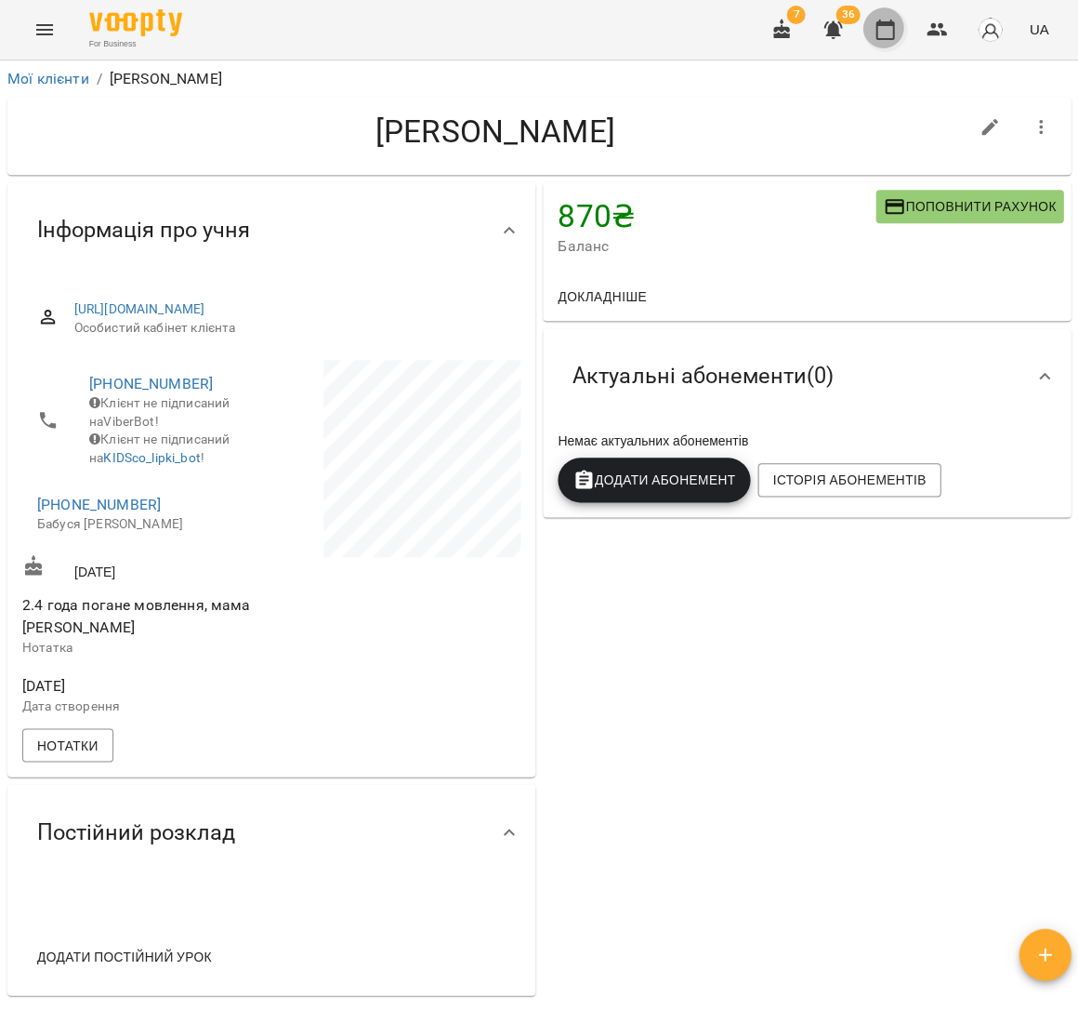
click at [891, 30] on icon "button" at bounding box center [885, 30] width 22 height 22
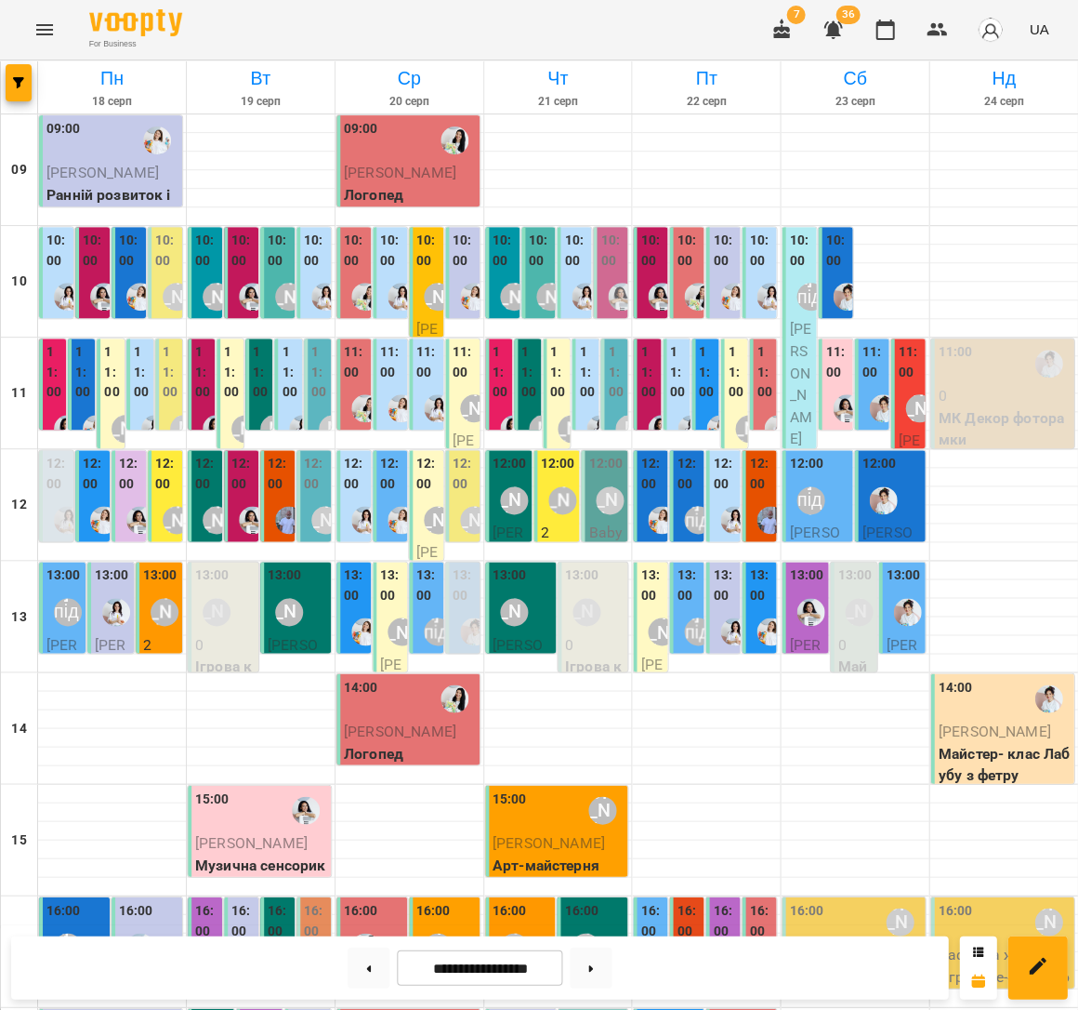
click at [115, 150] on div "09:00" at bounding box center [112, 140] width 132 height 43
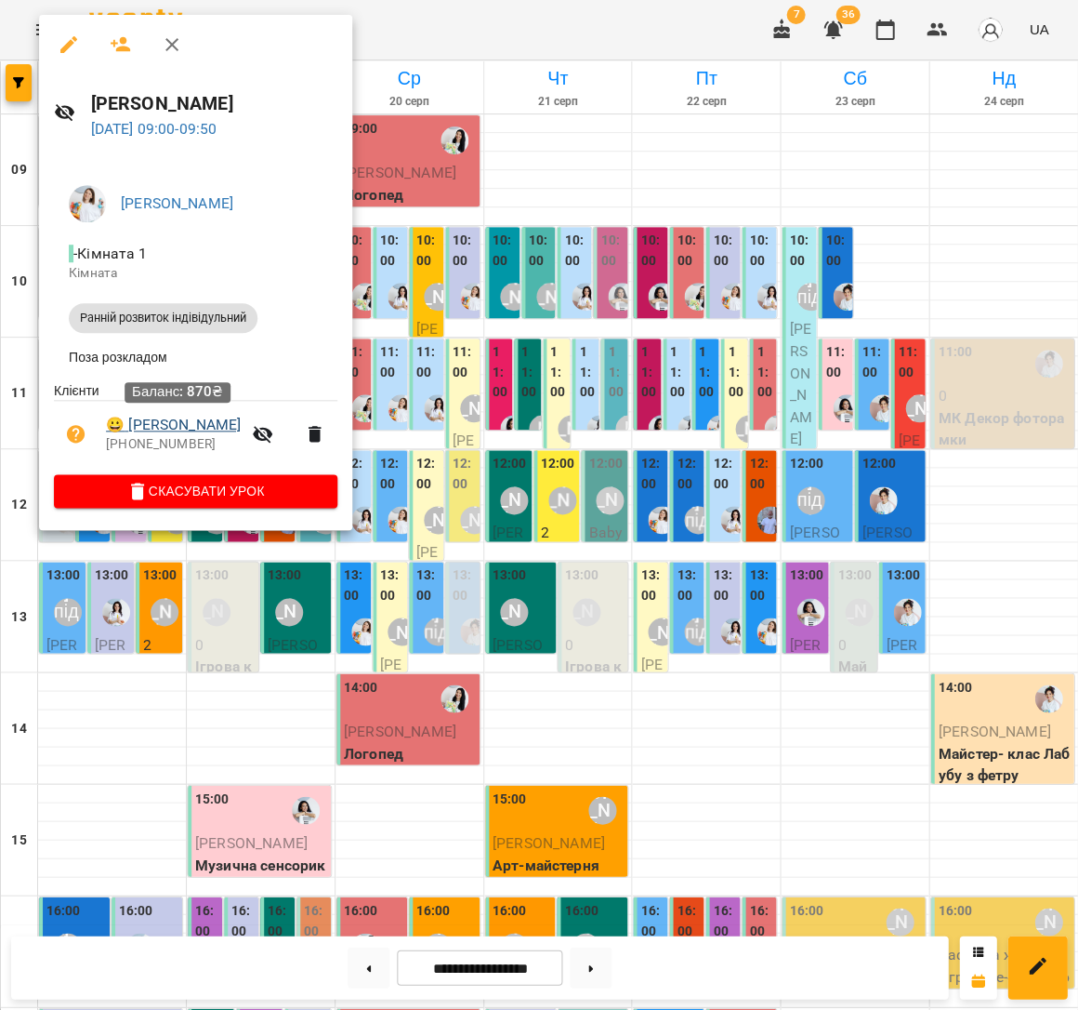
click at [202, 423] on link "😀 [PERSON_NAME]" at bounding box center [173, 425] width 135 height 22
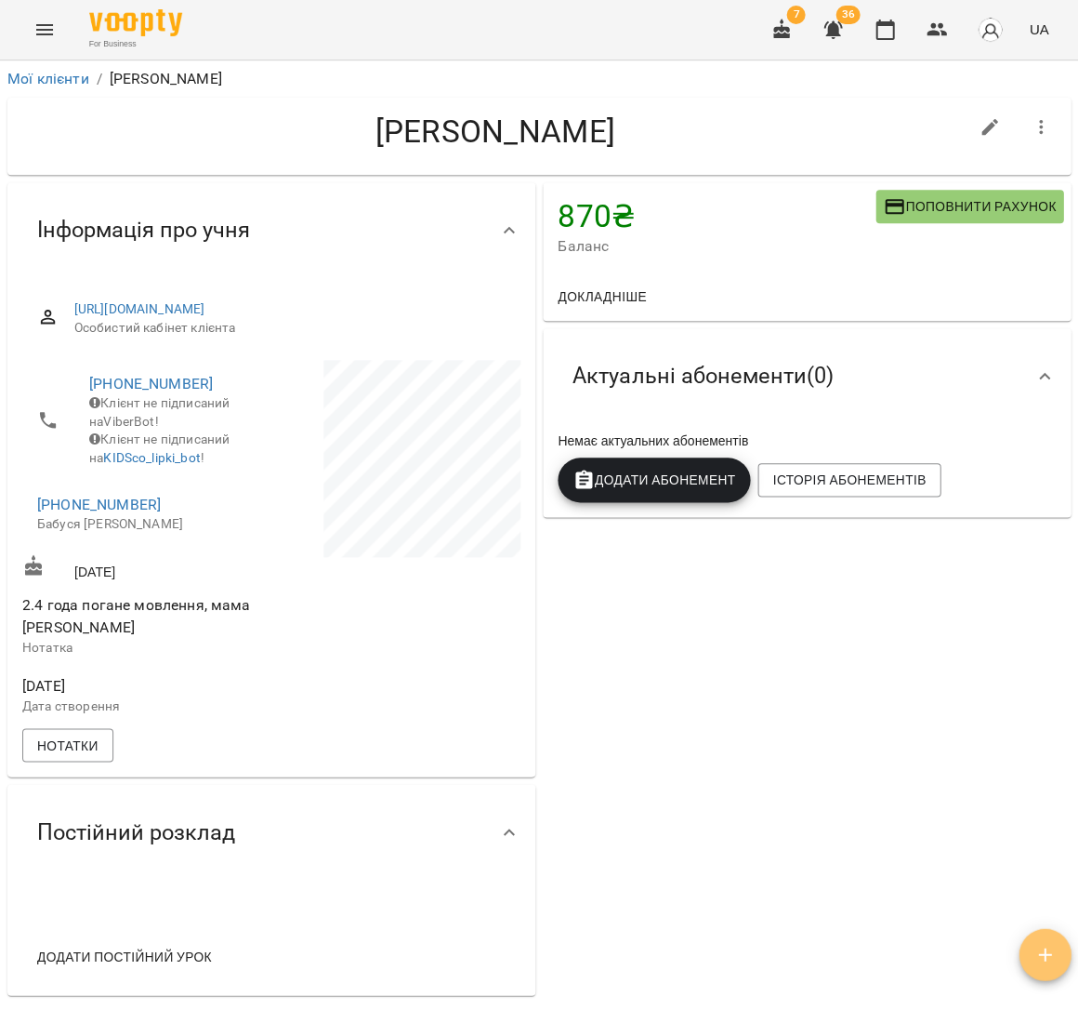
click at [1047, 956] on icon "button" at bounding box center [1045, 954] width 22 height 22
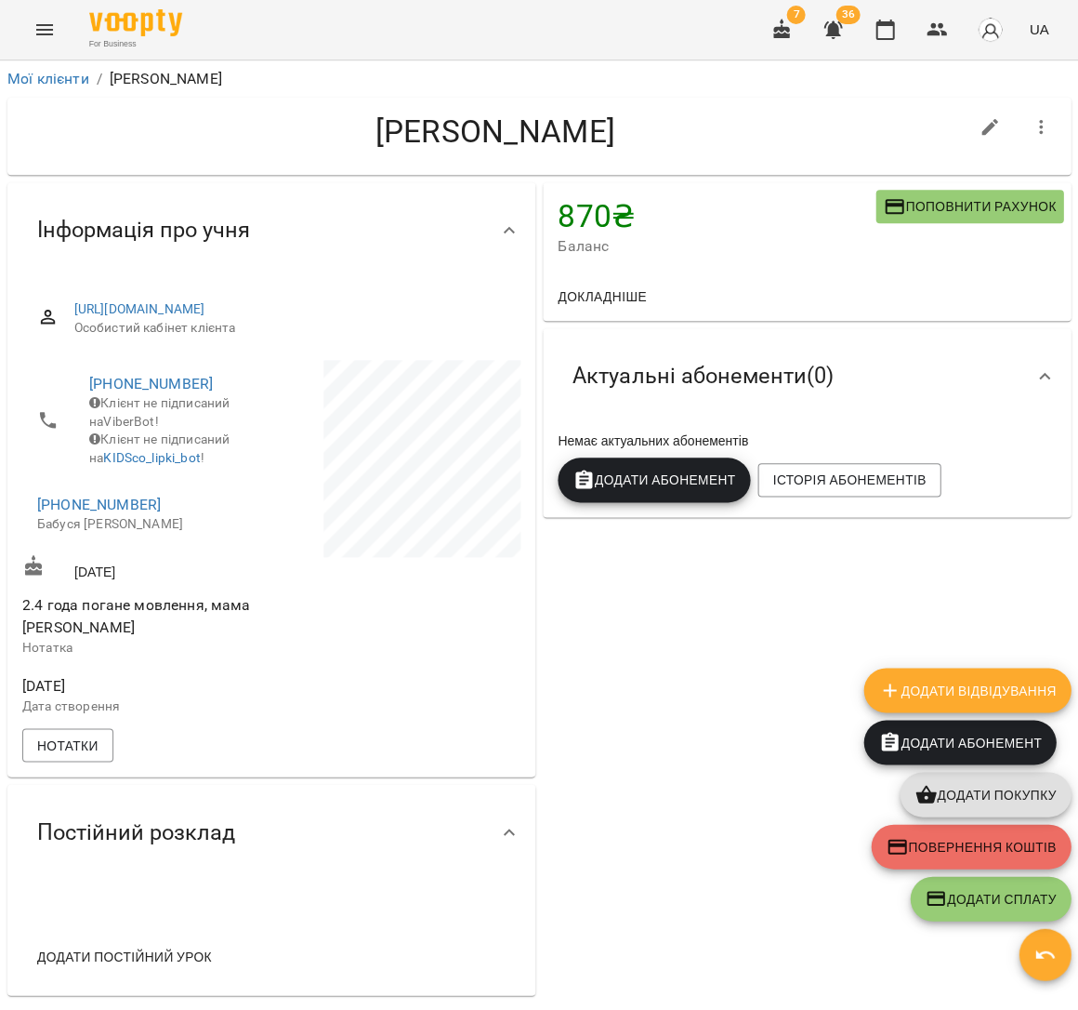
click at [1022, 795] on span "Додати покупку" at bounding box center [985, 794] width 141 height 22
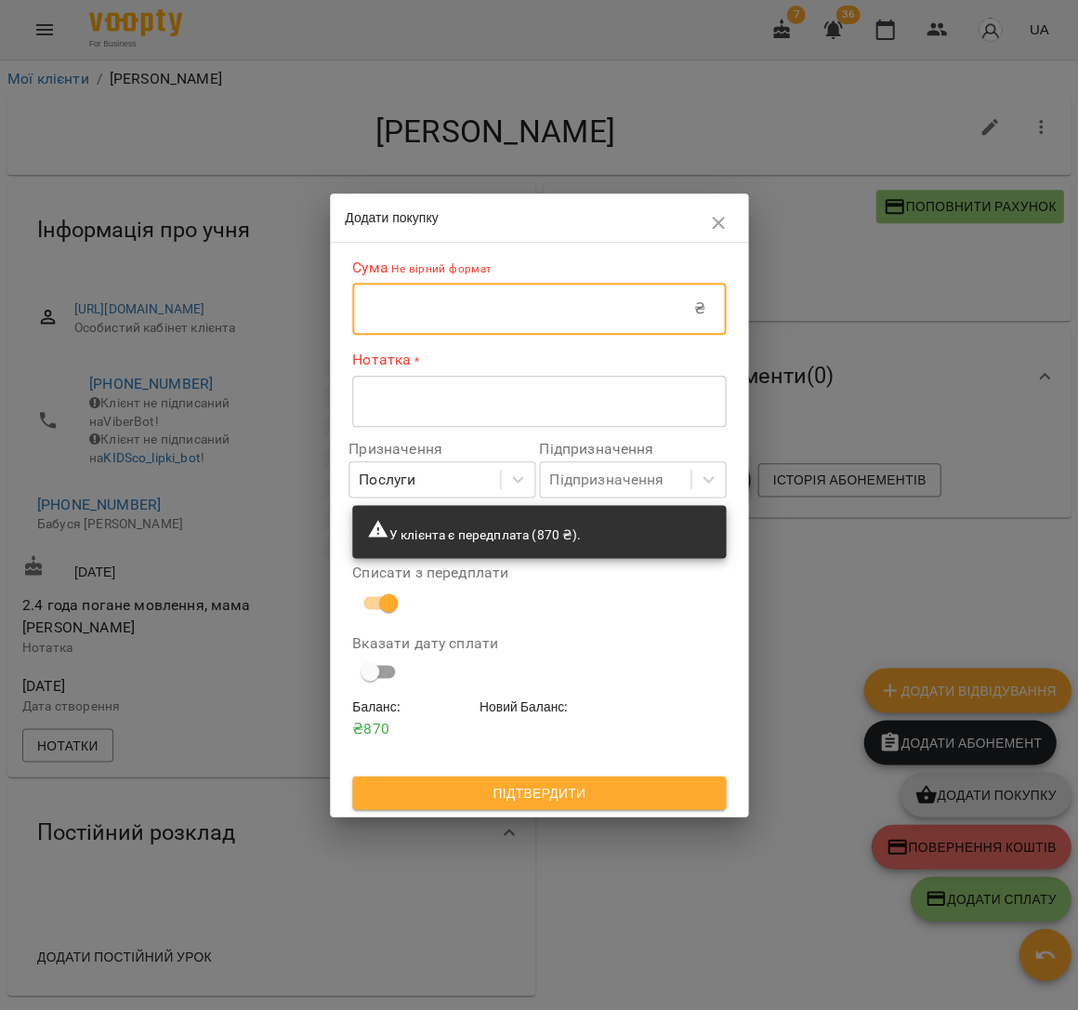
click at [458, 300] on input "text" at bounding box center [523, 309] width 342 height 52
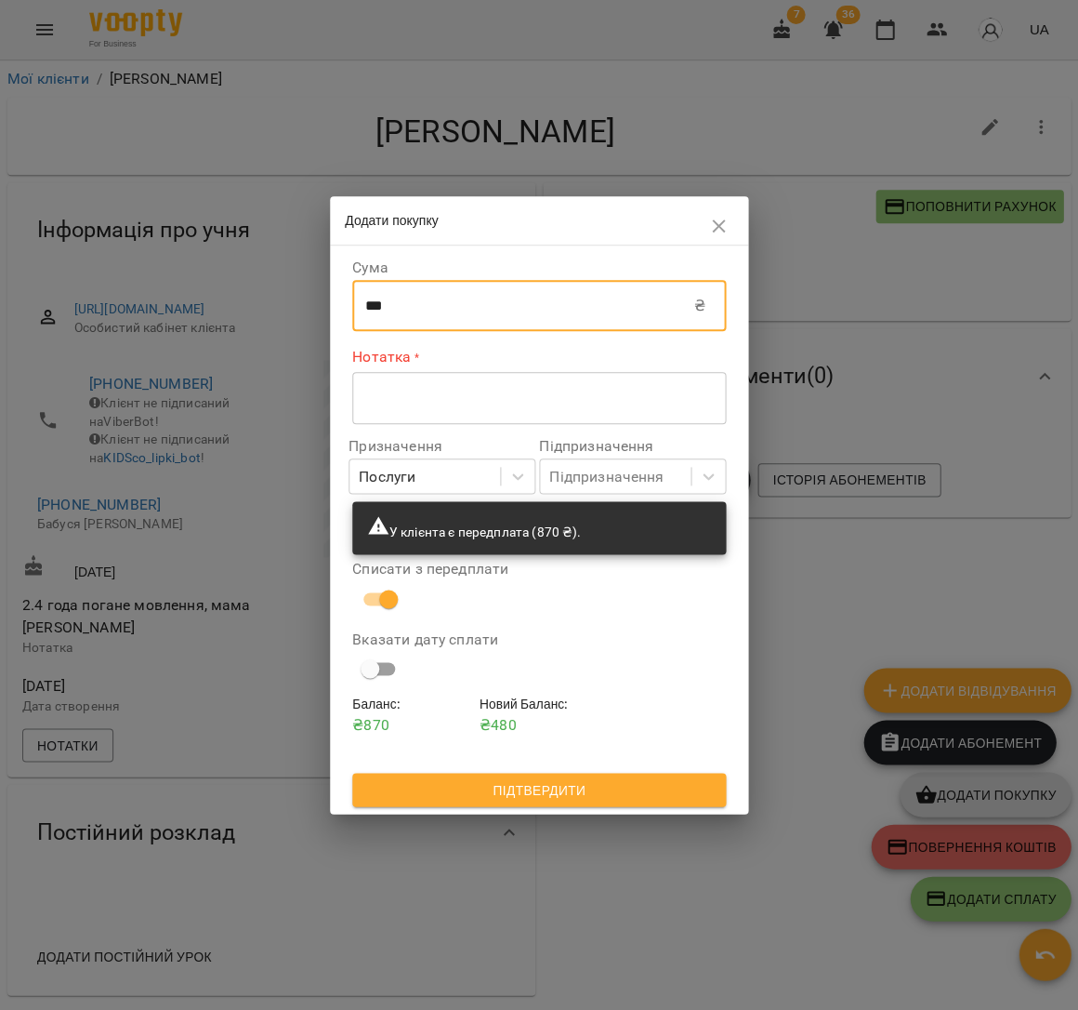
type input "***"
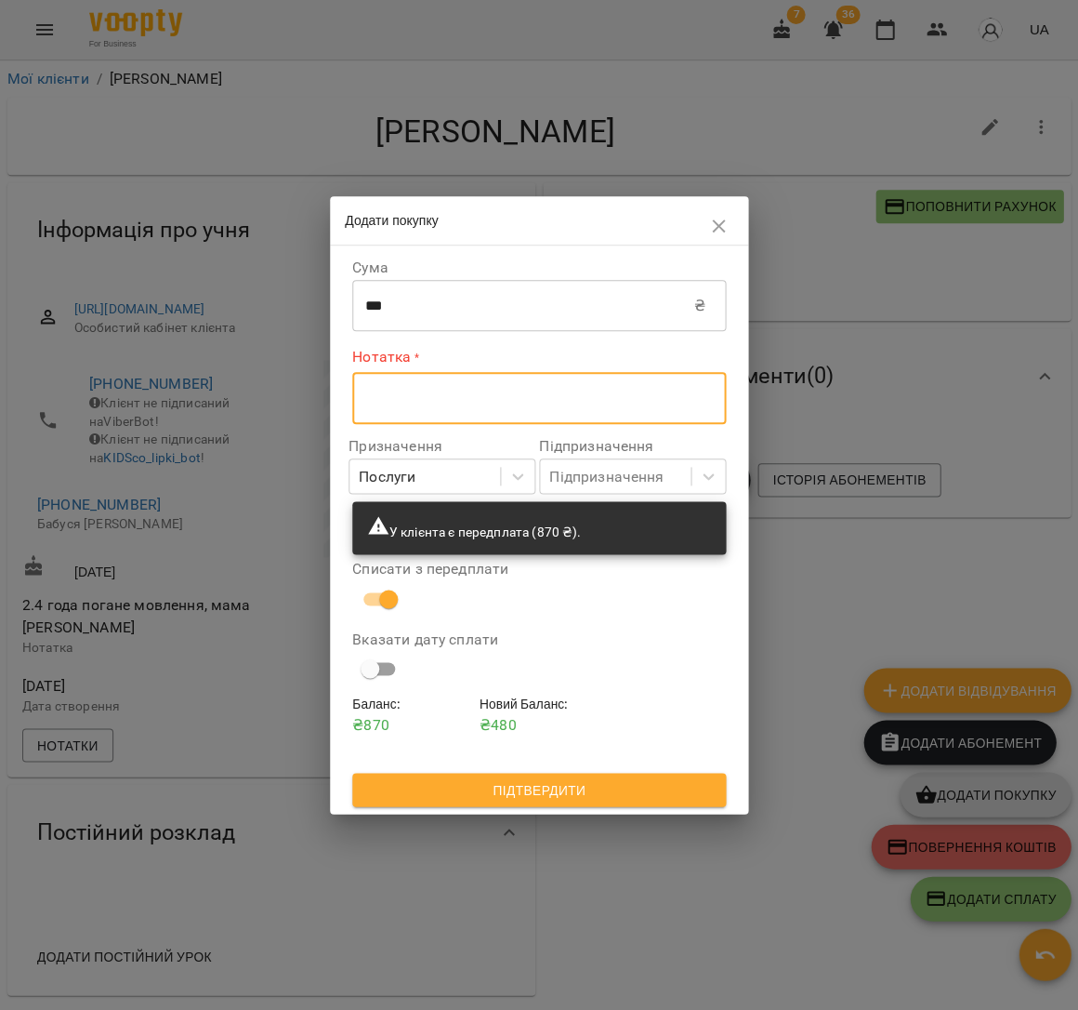
click at [446, 396] on textarea at bounding box center [539, 398] width 348 height 18
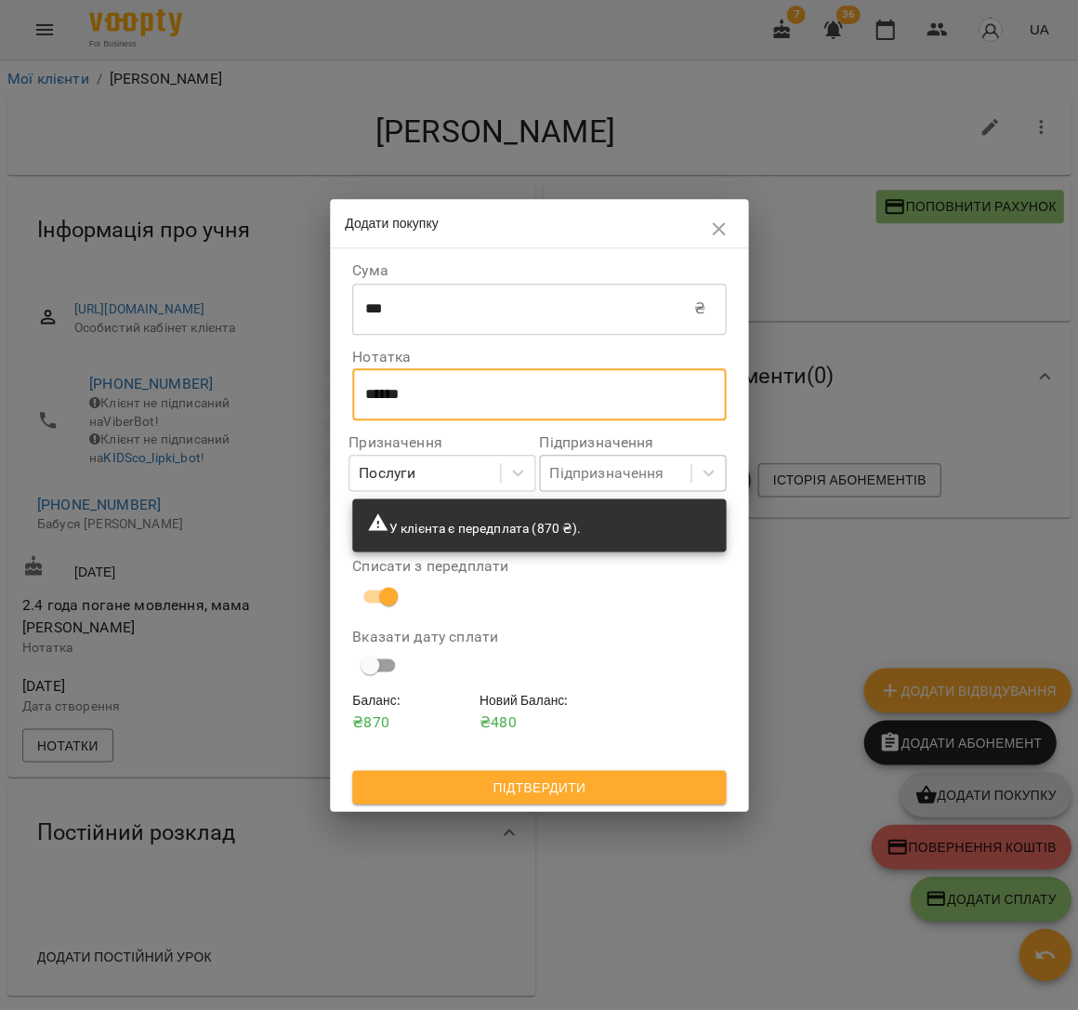
type textarea "******"
click at [582, 479] on div "Підпризначення" at bounding box center [606, 473] width 114 height 22
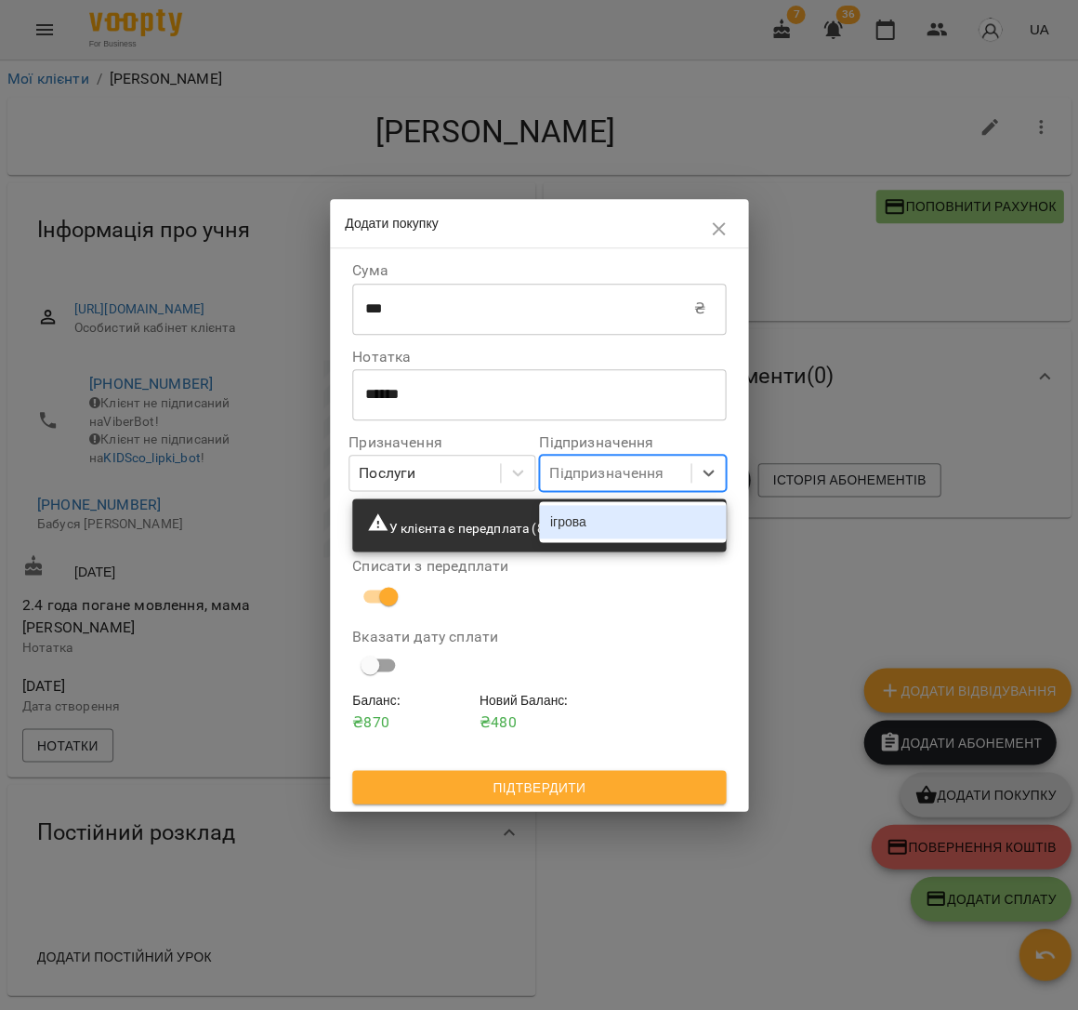
click at [575, 535] on div "ігрова" at bounding box center [632, 521] width 187 height 33
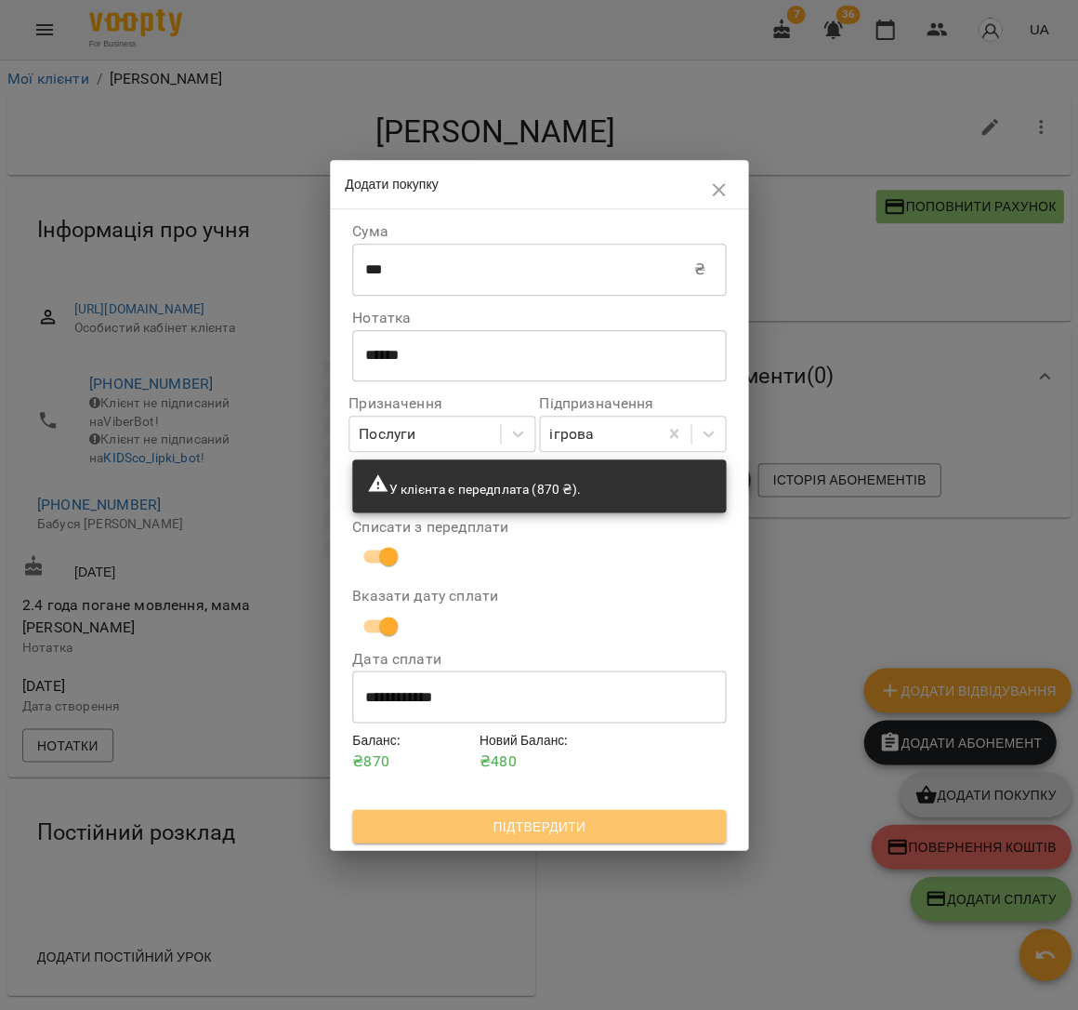
click at [644, 828] on span "Підтвердити" at bounding box center [539, 825] width 344 height 22
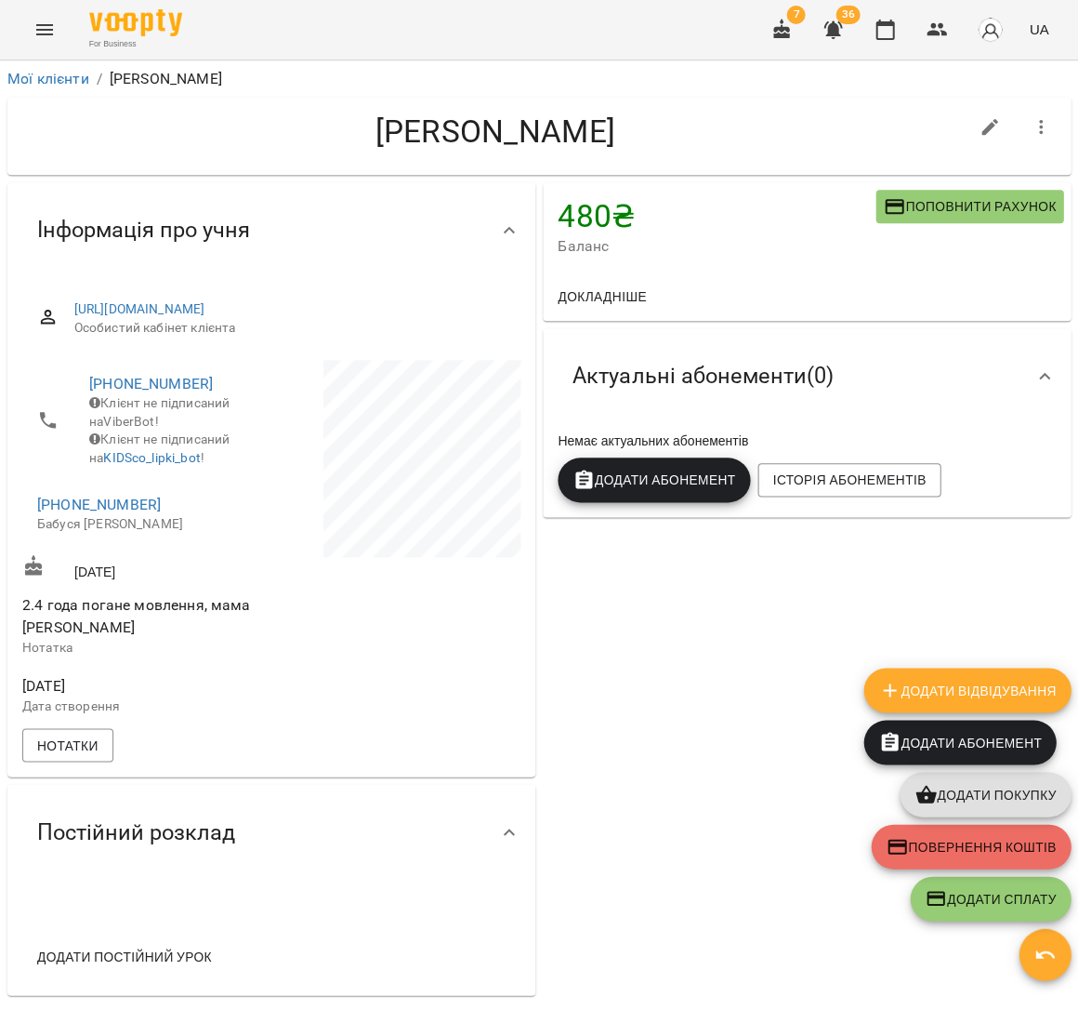
click at [34, 31] on icon "Menu" at bounding box center [44, 30] width 22 height 22
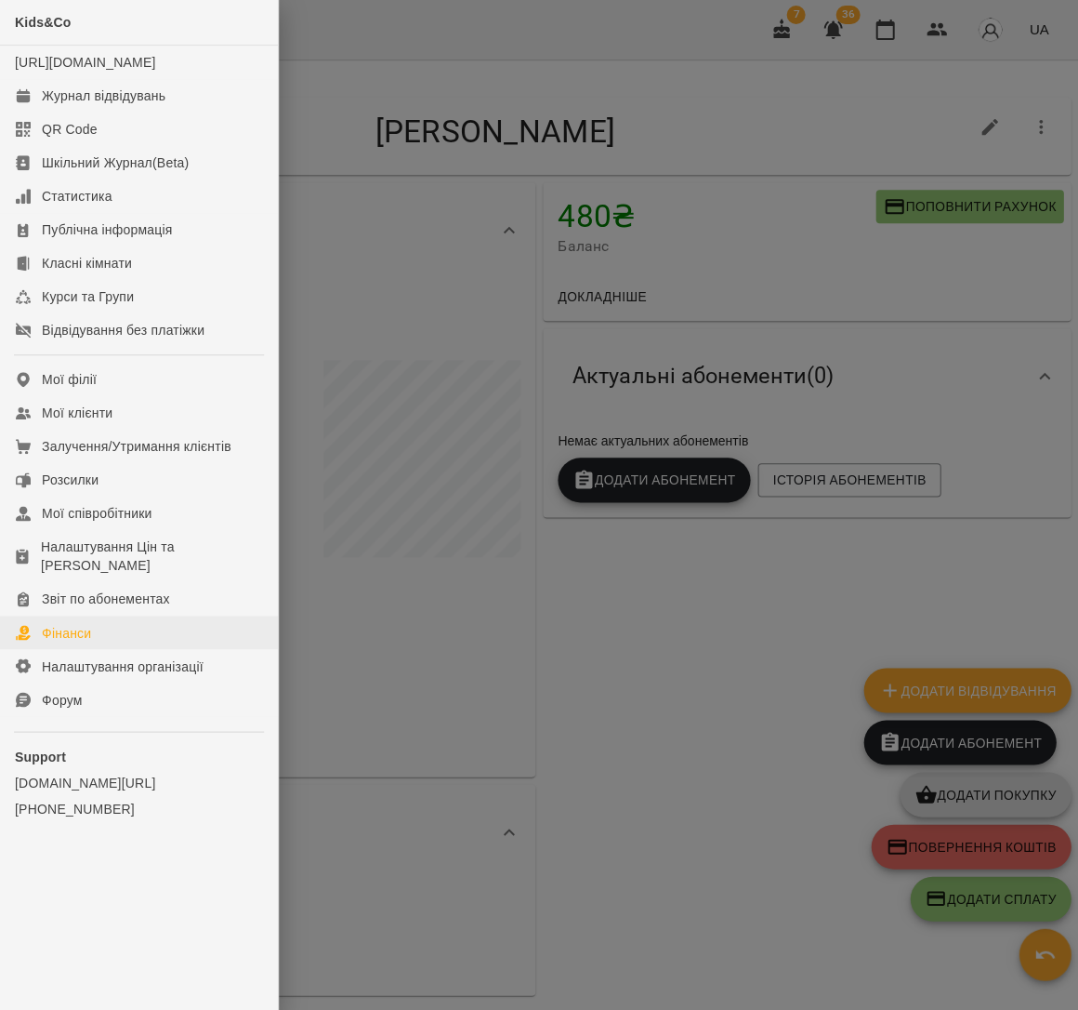
click at [142, 615] on link "Фінанси" at bounding box center [139, 631] width 278 height 33
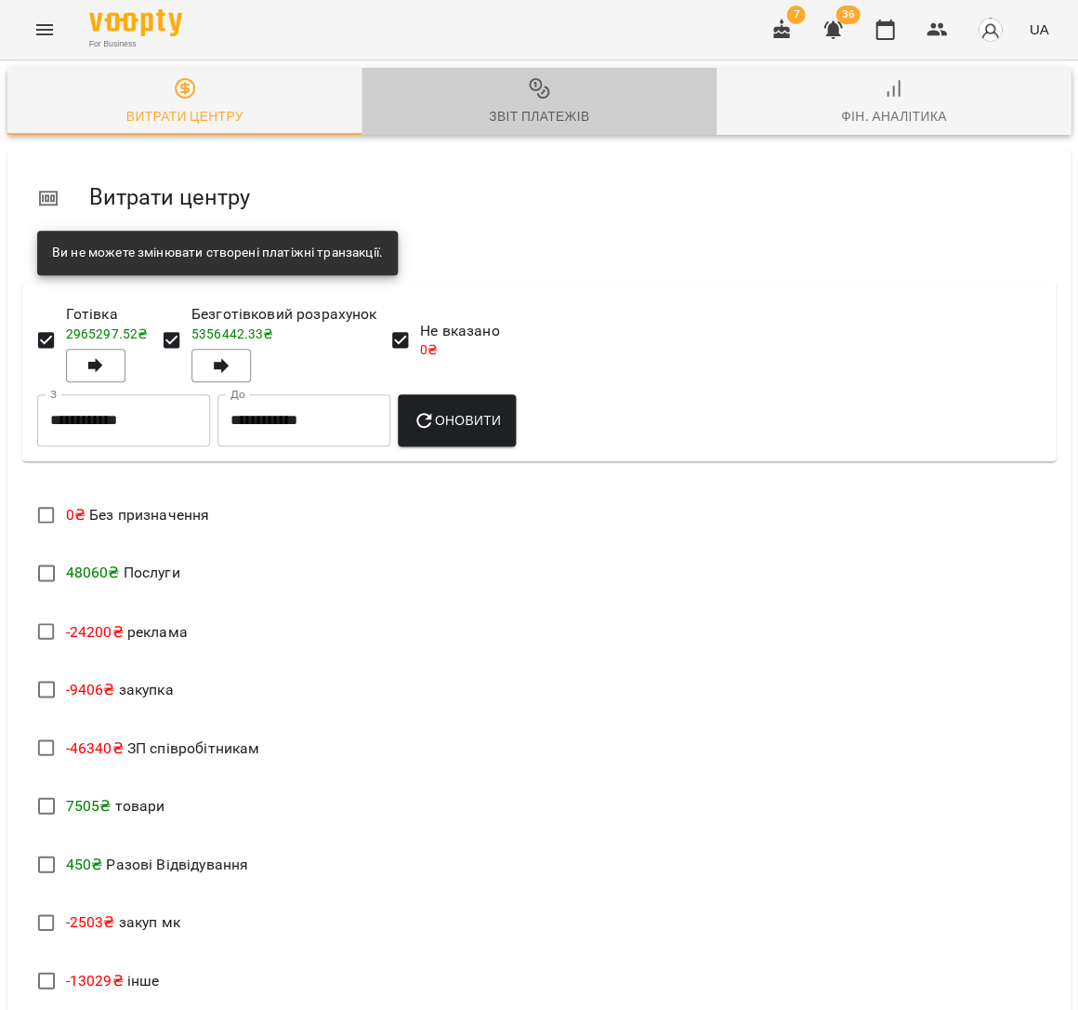
click at [545, 92] on icon "button" at bounding box center [543, 92] width 3 height 4
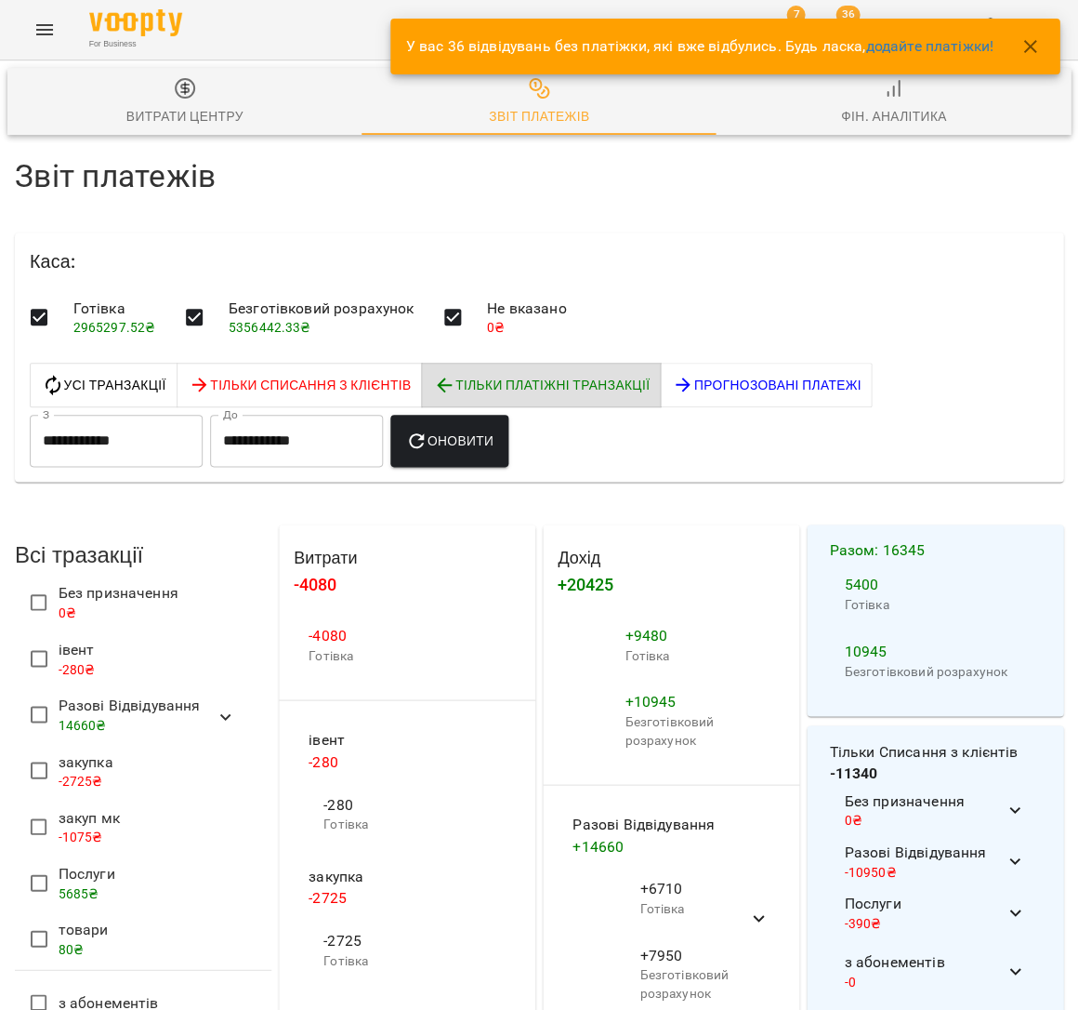
click at [94, 884] on p "5685 ₴" at bounding box center [87, 893] width 57 height 19
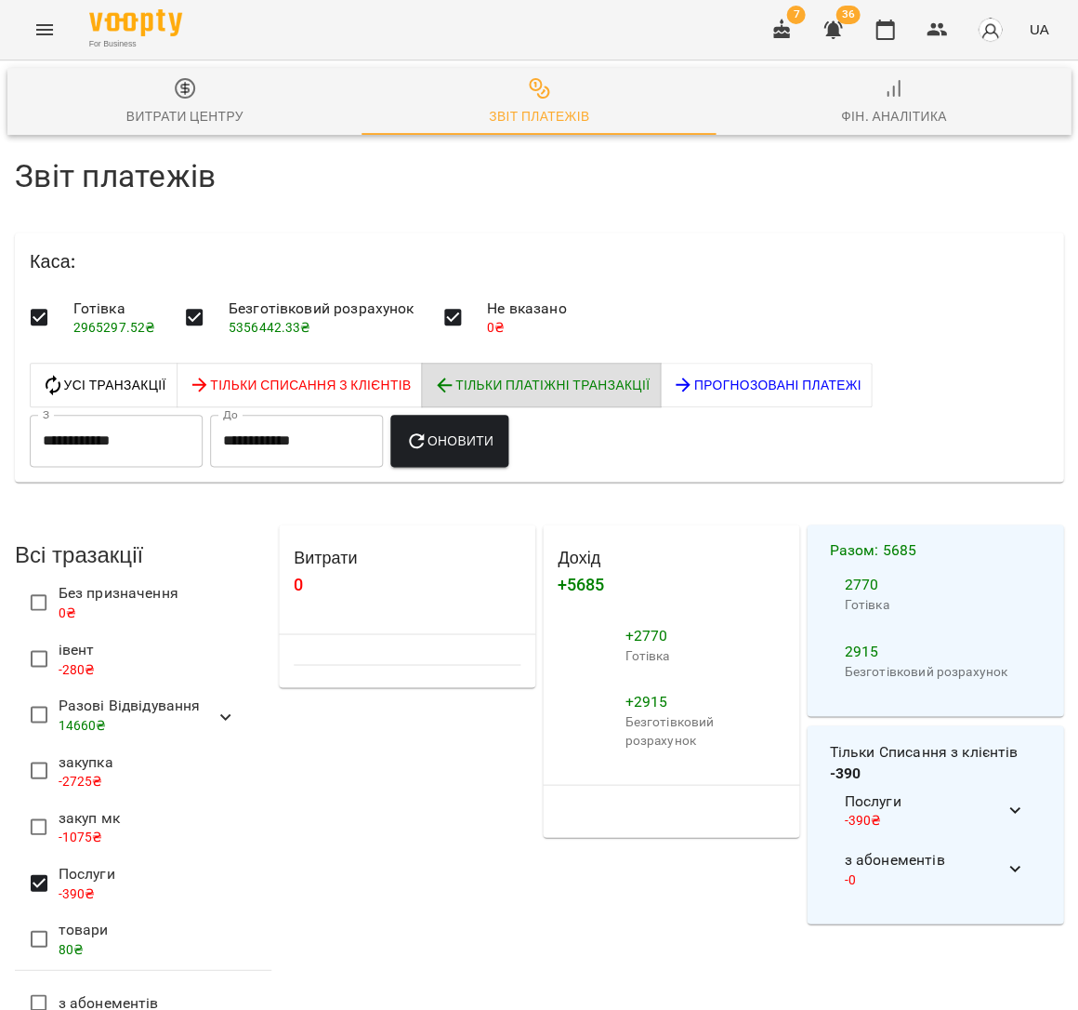
click at [490, 458] on div "Оновити" at bounding box center [450, 441] width 126 height 60
click at [489, 442] on span "Оновити" at bounding box center [449, 441] width 88 height 22
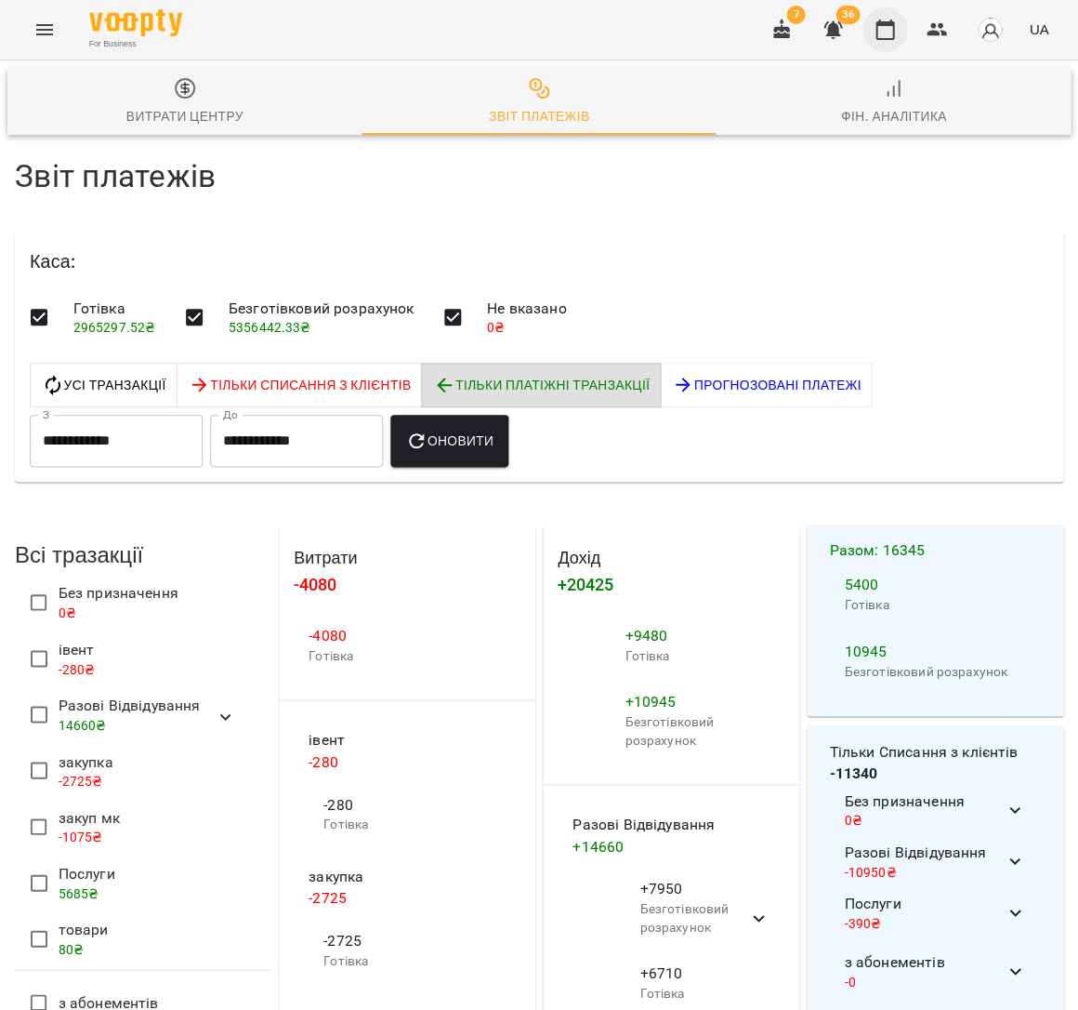
drag, startPoint x: 892, startPoint y: 28, endPoint x: 890, endPoint y: 38, distance: 10.4
click at [891, 28] on icon "button" at bounding box center [885, 30] width 22 height 22
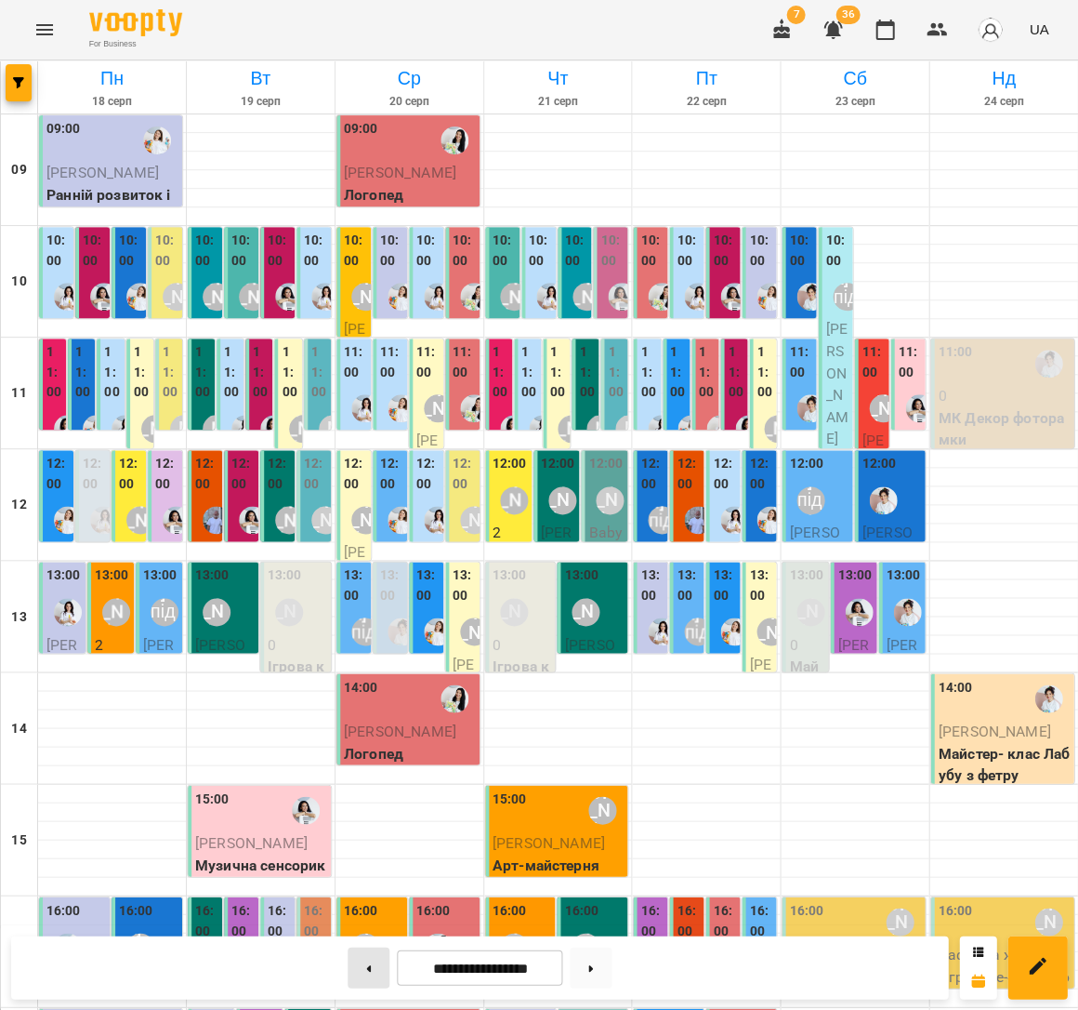
click at [348, 977] on button at bounding box center [369, 966] width 42 height 41
type input "**********"
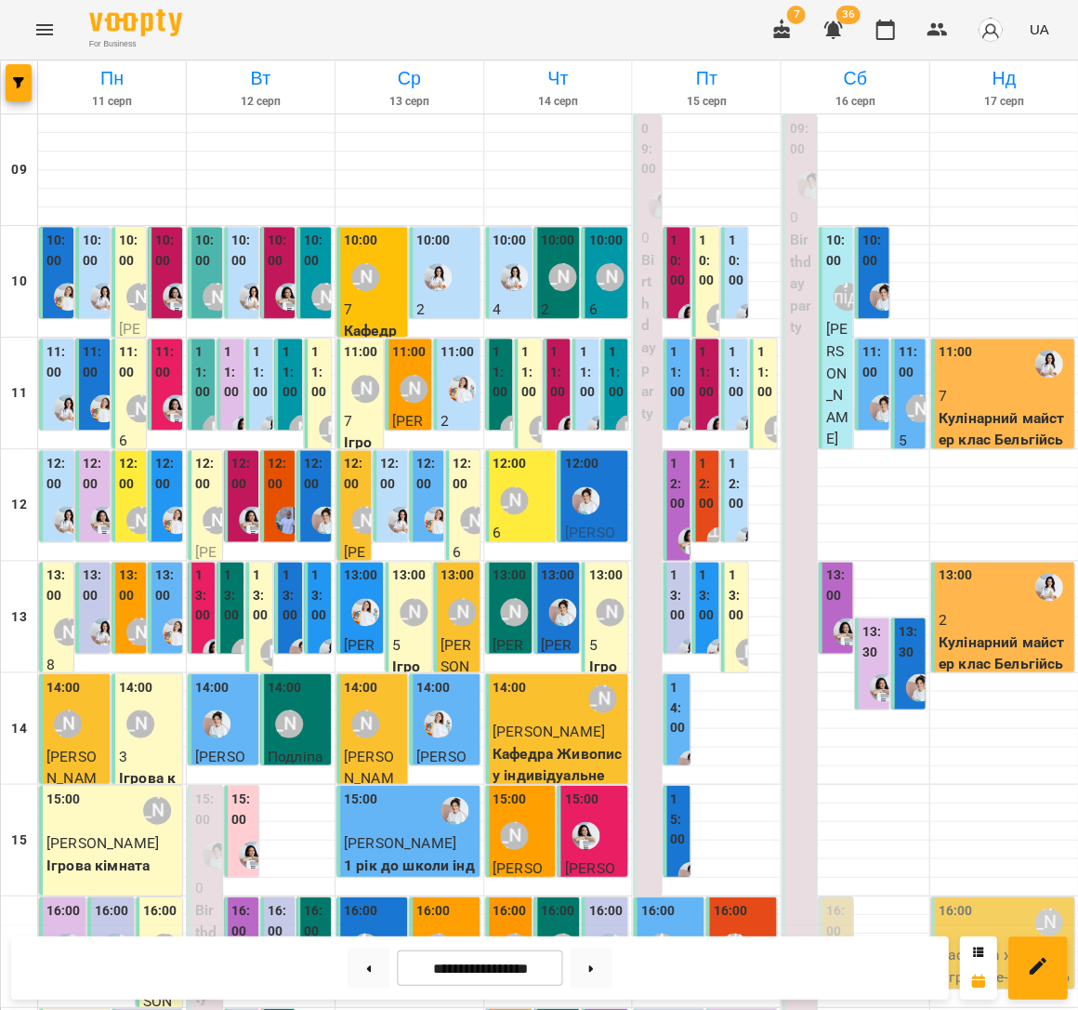
click at [962, 642] on p "Кулінарний майстер клас Бельгійські вафлі" at bounding box center [1004, 663] width 132 height 66
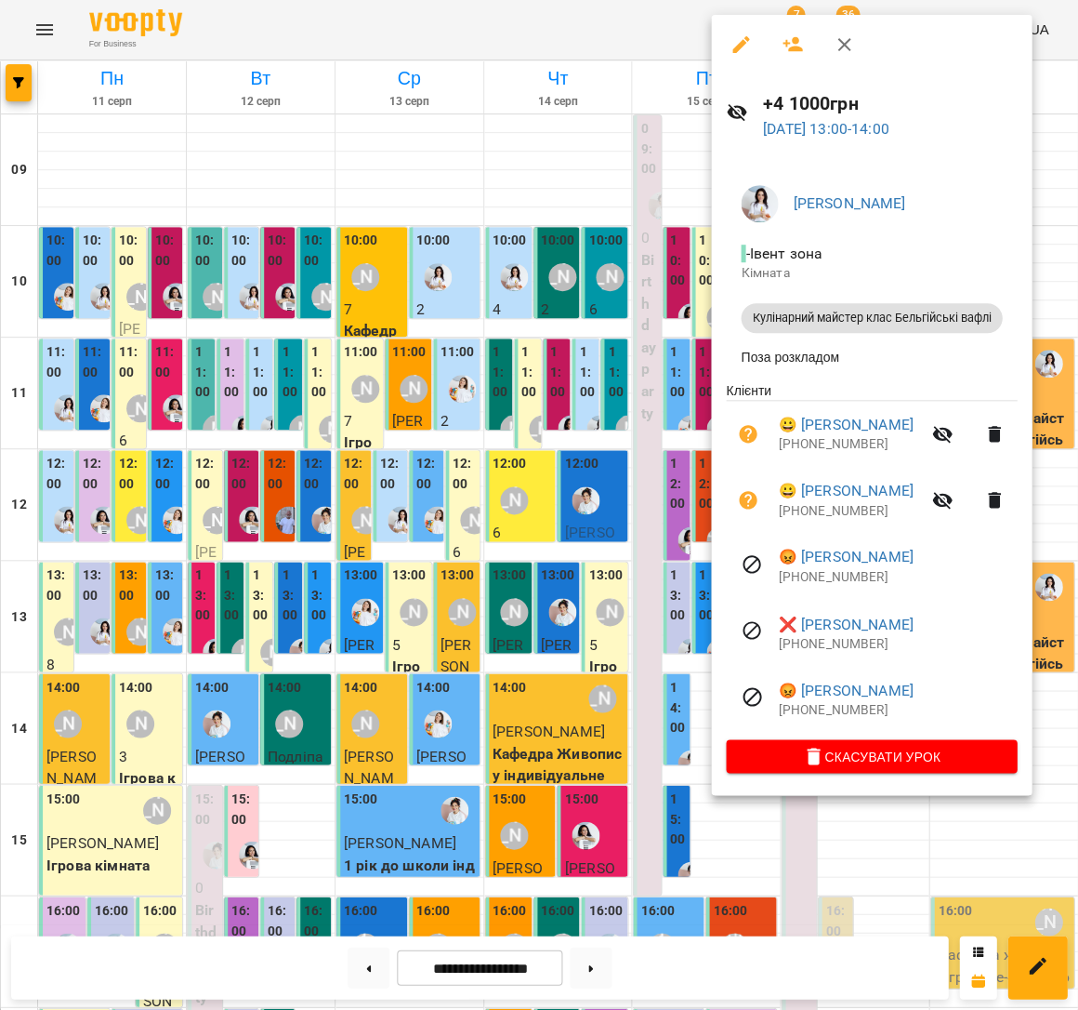
click at [96, 660] on div at bounding box center [539, 505] width 1078 height 1010
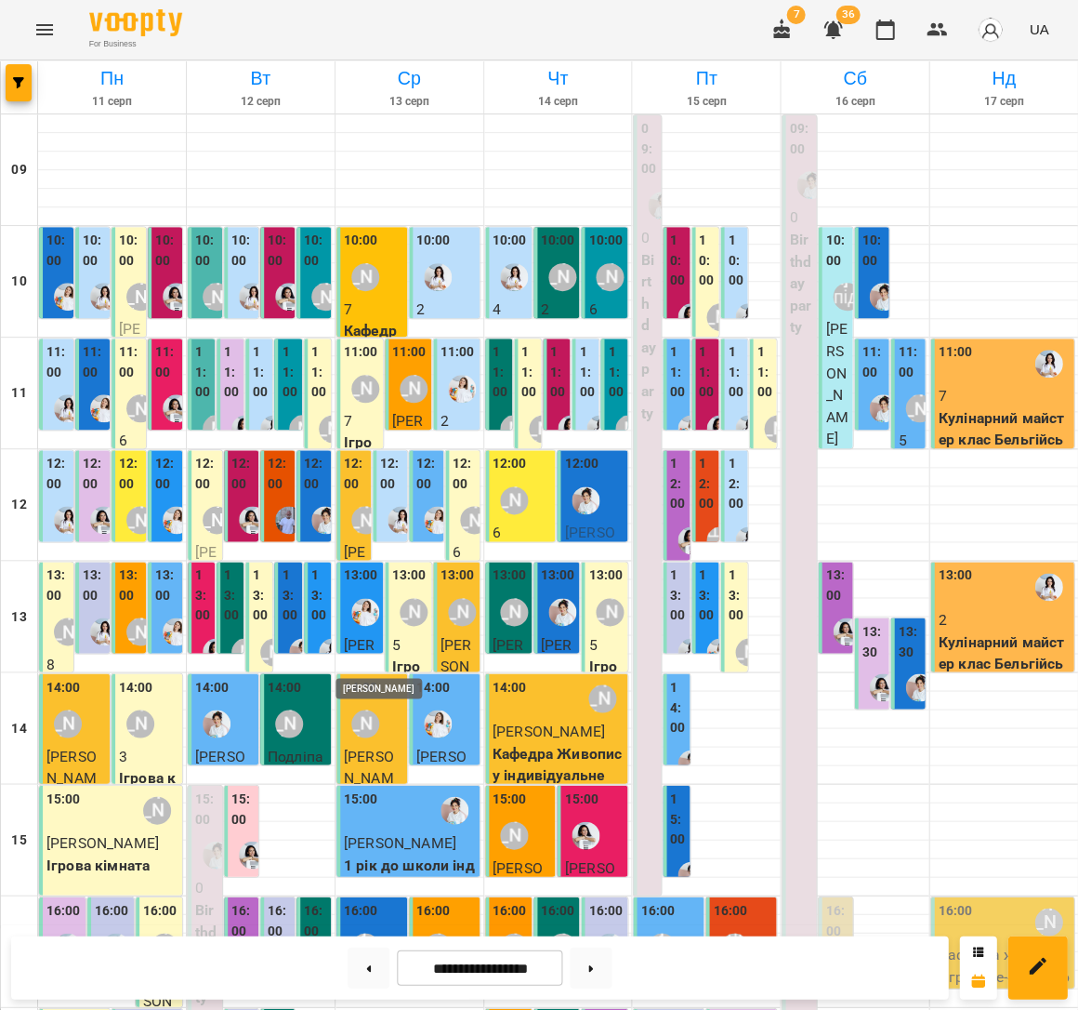
scroll to position [99, 0]
click at [30, 20] on button "Menu" at bounding box center [44, 29] width 45 height 45
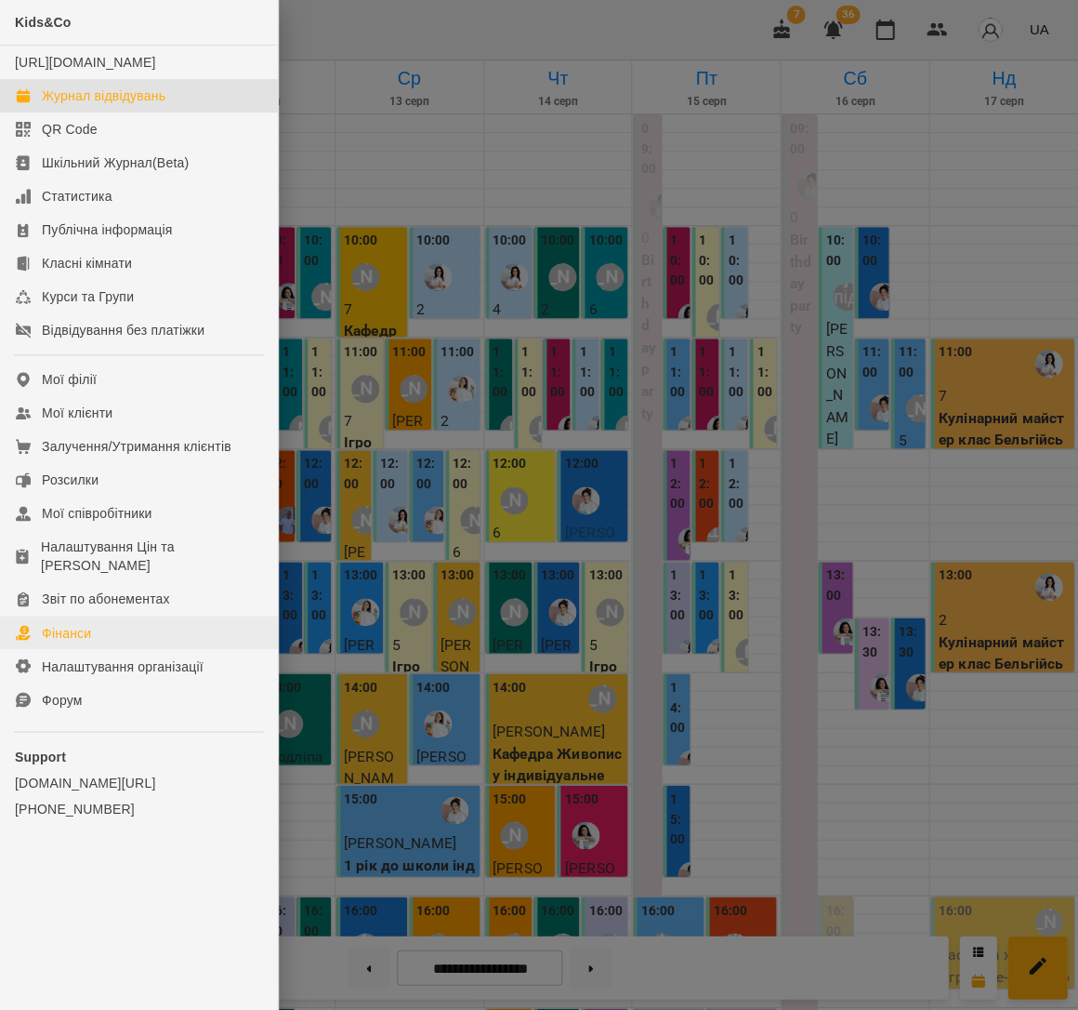
click at [99, 615] on link "Фінанси" at bounding box center [139, 631] width 278 height 33
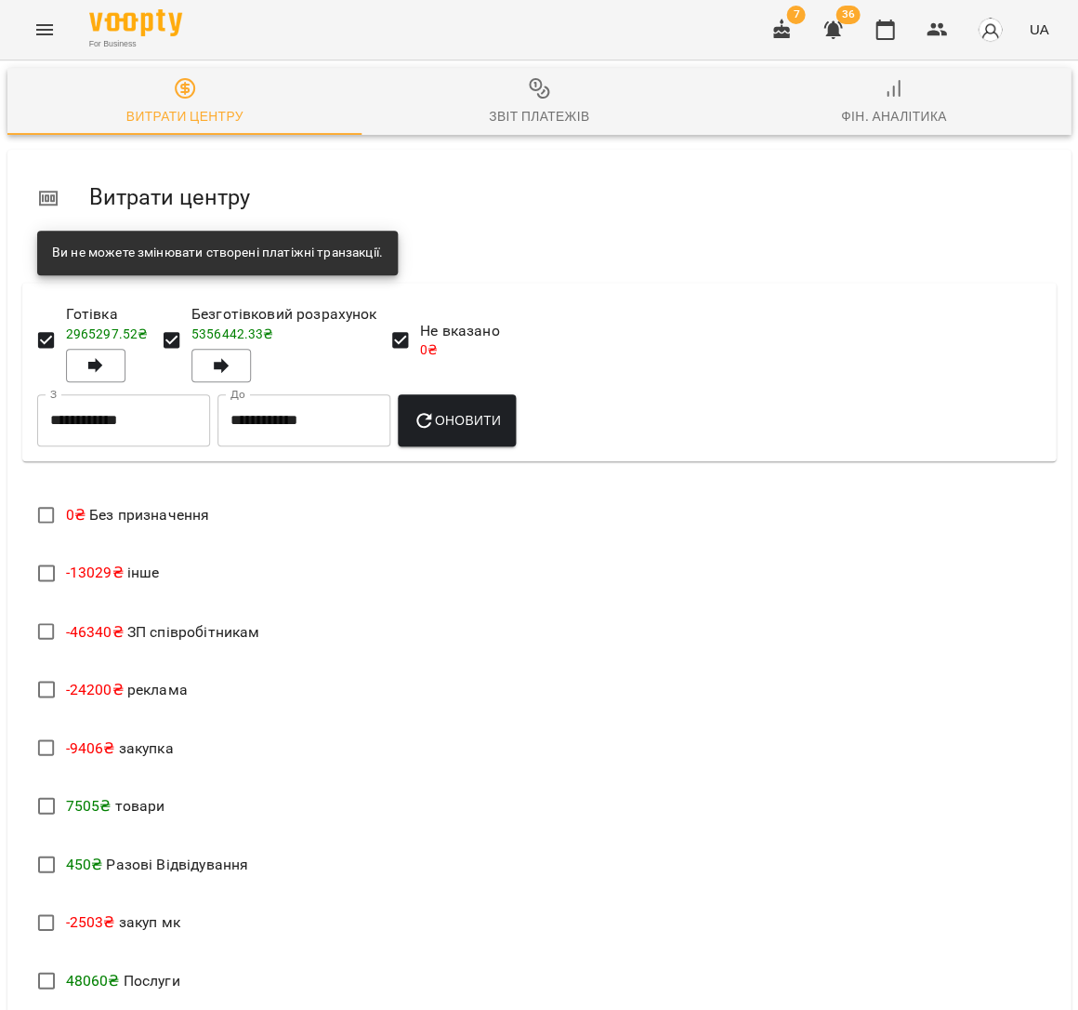
click at [555, 101] on span "Звіт платежів" at bounding box center [539, 102] width 332 height 50
